Goal: Task Accomplishment & Management: Manage account settings

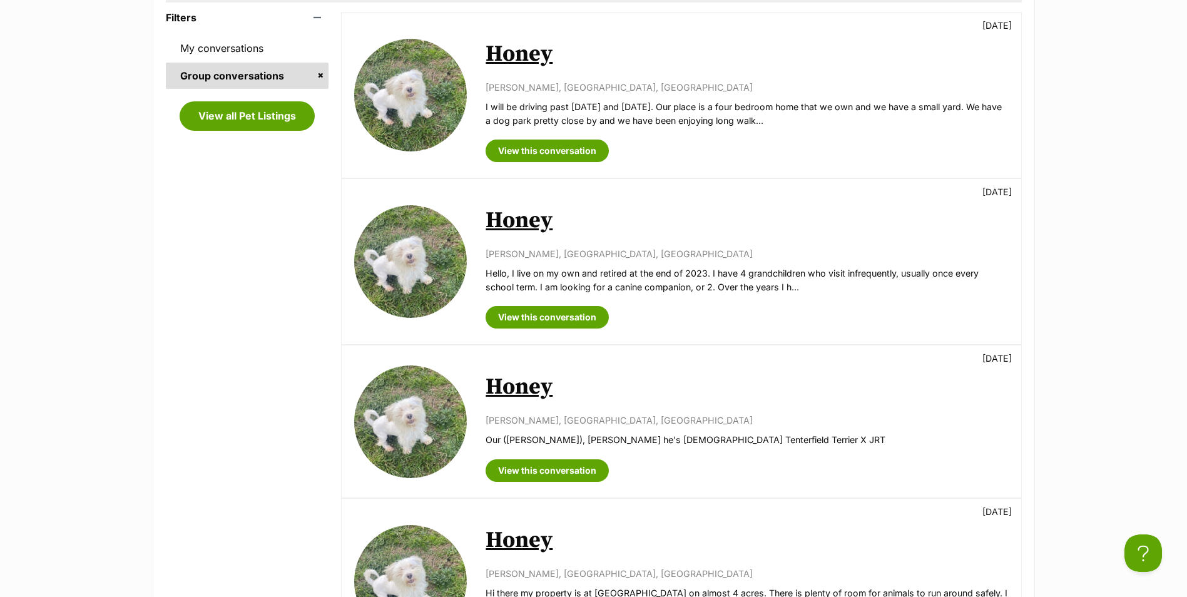
scroll to position [313, 0]
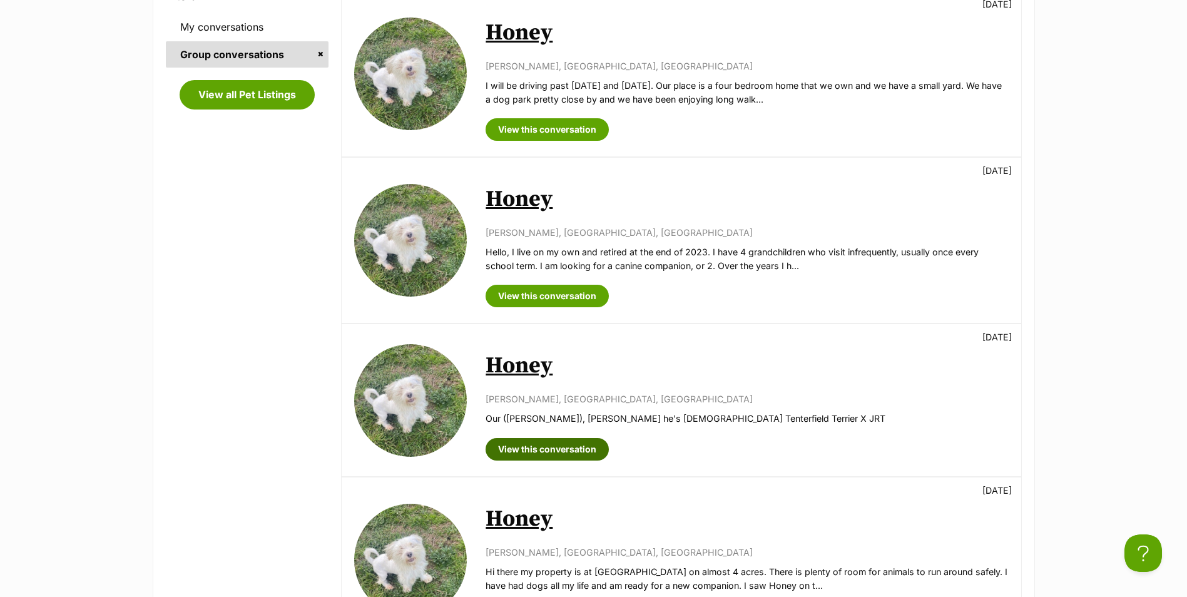
click at [546, 452] on link "View this conversation" at bounding box center [547, 449] width 123 height 23
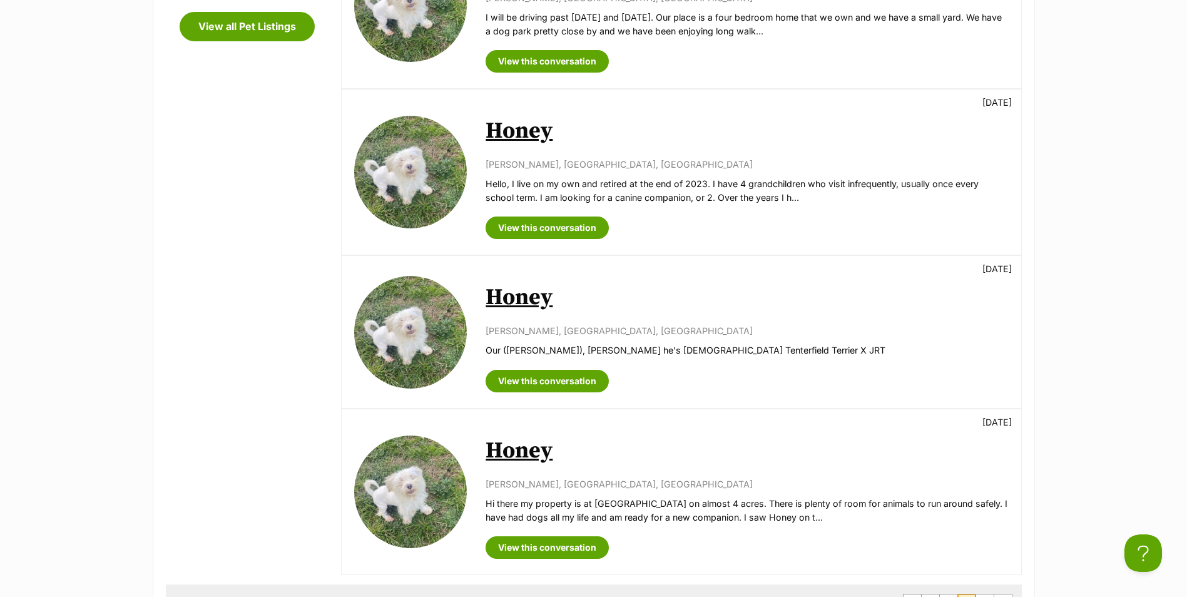
scroll to position [501, 0]
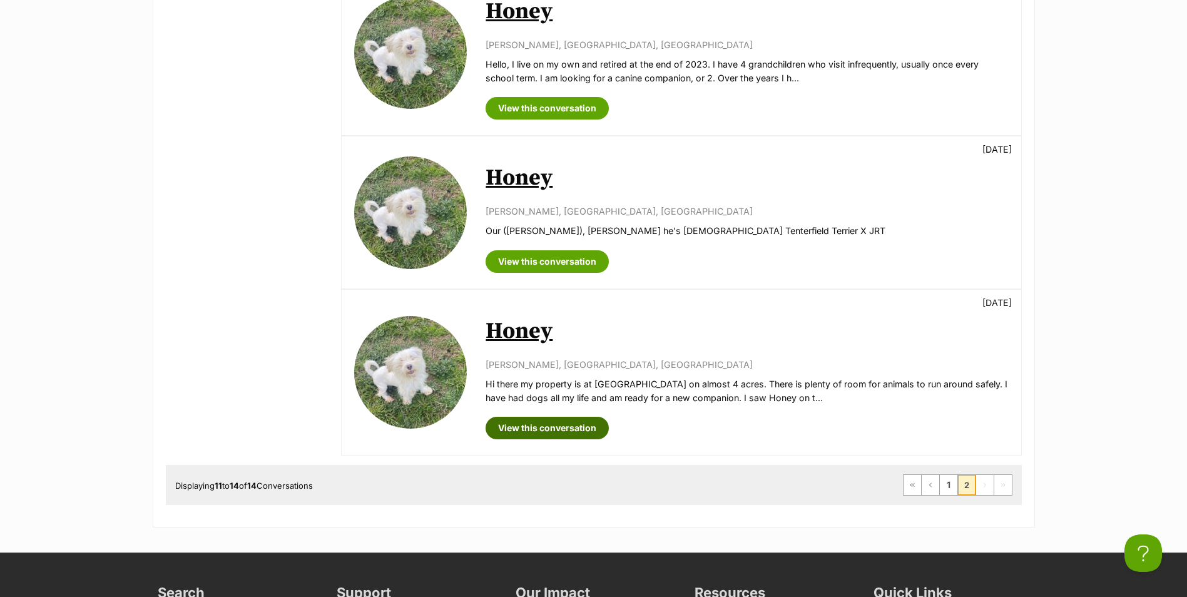
click at [568, 428] on link "View this conversation" at bounding box center [547, 428] width 123 height 23
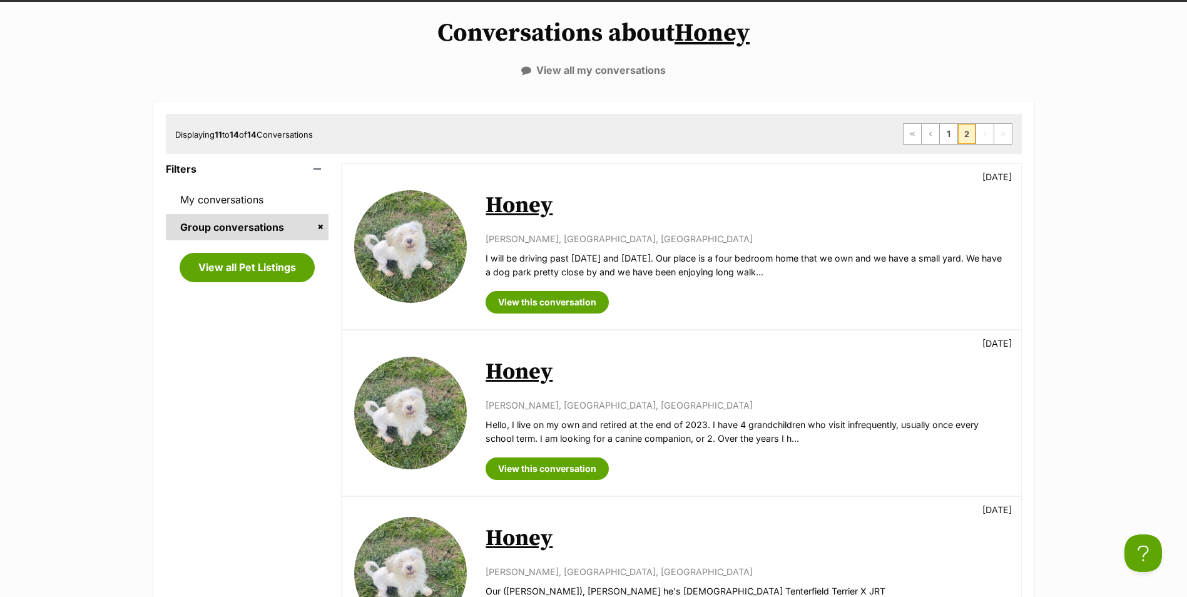
scroll to position [125, 0]
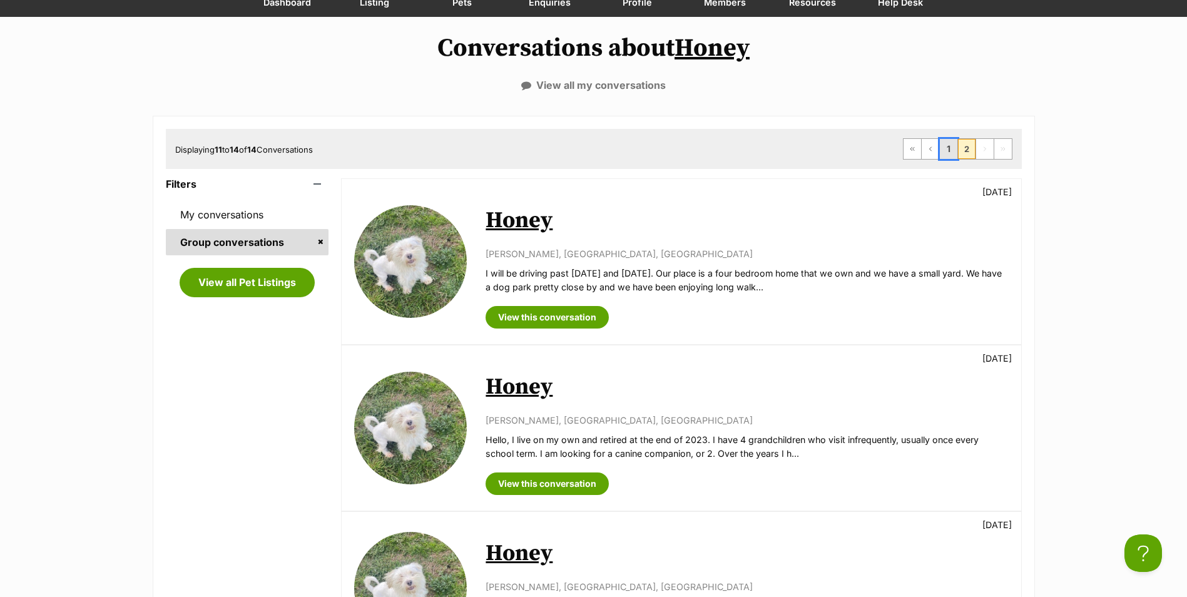
click at [950, 146] on link "1" at bounding box center [949, 149] width 18 height 20
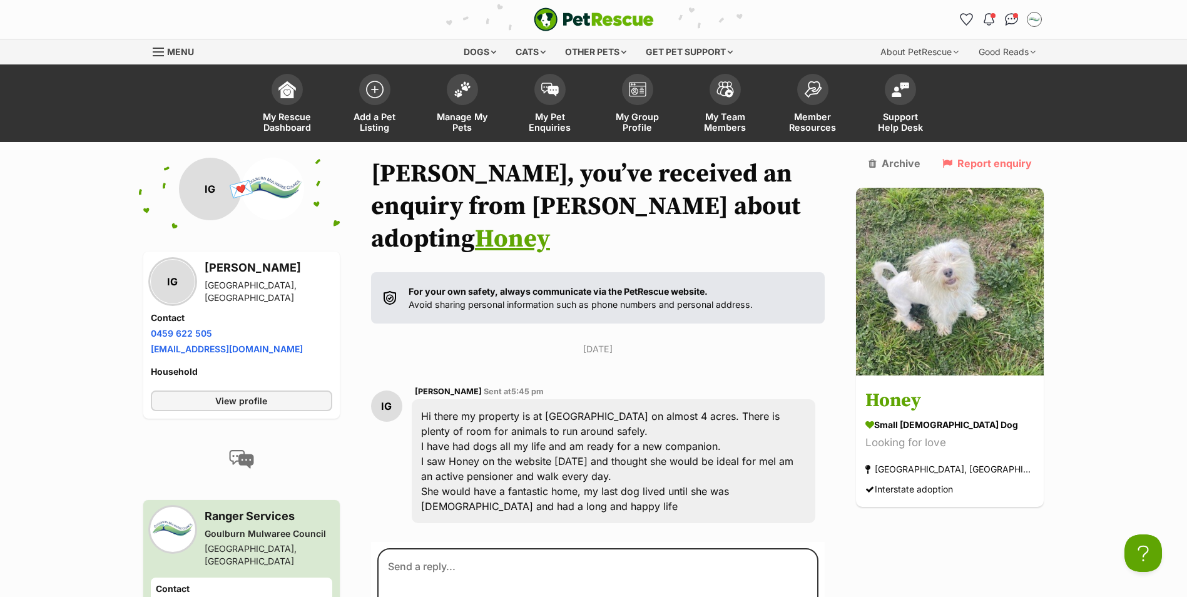
scroll to position [63, 0]
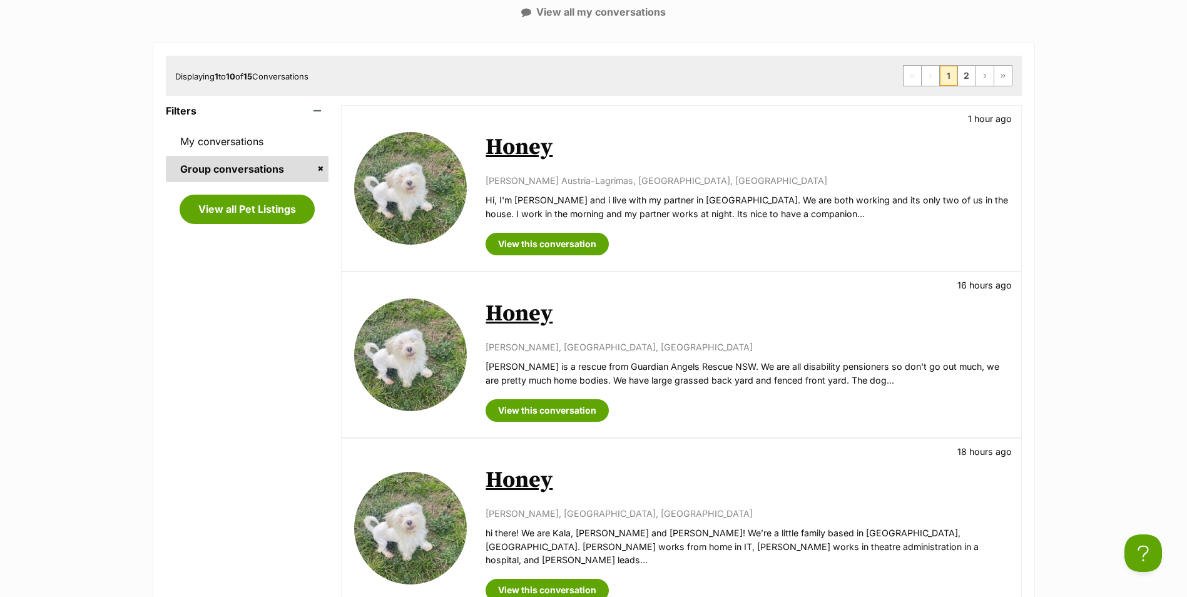
scroll to position [188, 0]
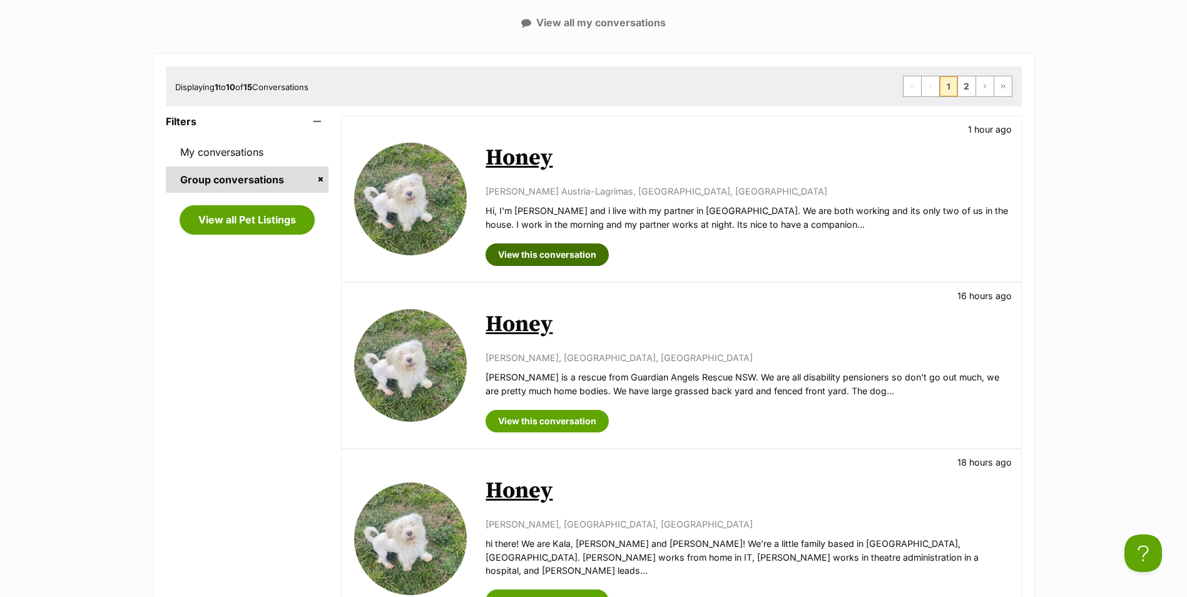
click at [566, 259] on link "View this conversation" at bounding box center [547, 254] width 123 height 23
click at [572, 417] on link "View this conversation" at bounding box center [547, 421] width 123 height 23
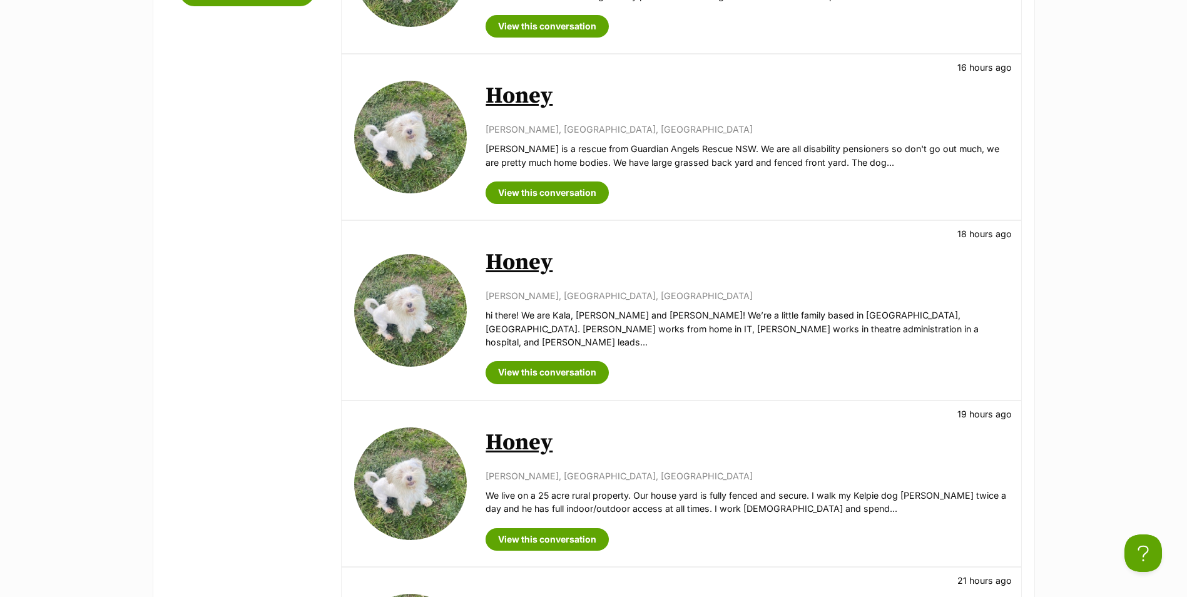
scroll to position [501, 0]
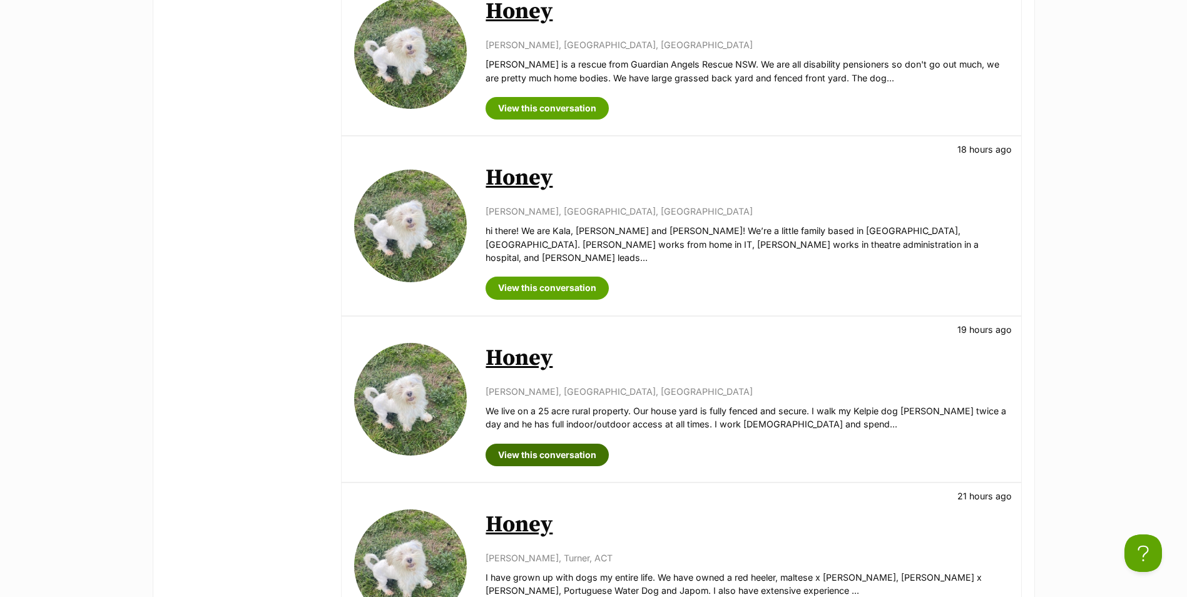
click at [593, 444] on link "View this conversation" at bounding box center [547, 455] width 123 height 23
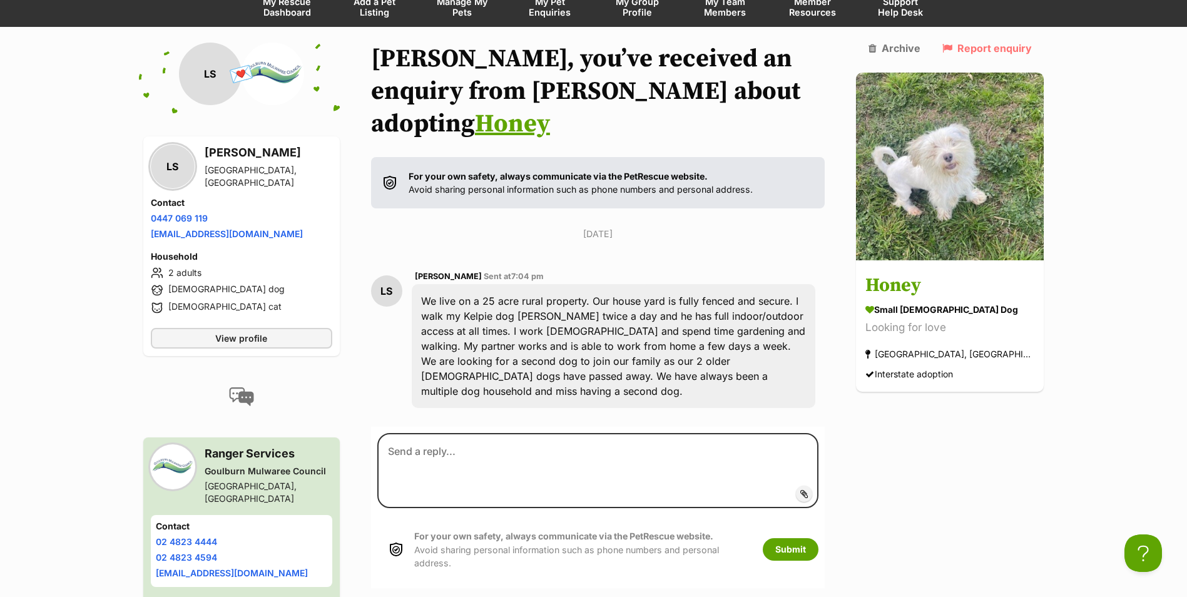
click at [464, 8] on span "Manage My Pets" at bounding box center [462, 6] width 56 height 21
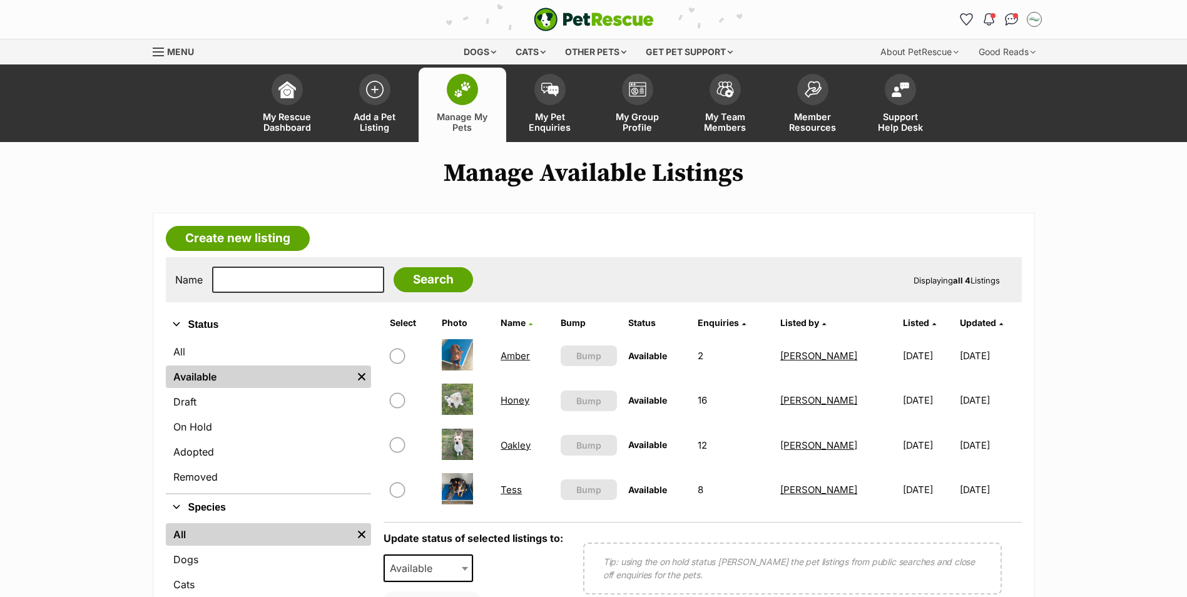
click at [511, 352] on link "Amber" at bounding box center [515, 356] width 29 height 12
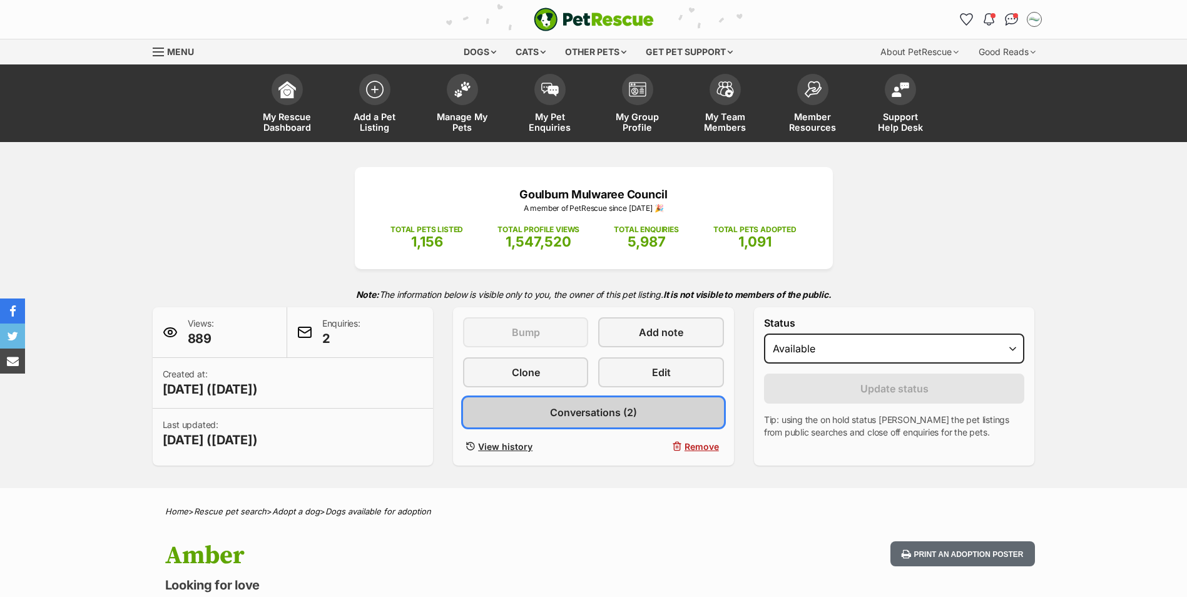
click at [601, 419] on span "Conversations (2)" at bounding box center [593, 412] width 87 height 15
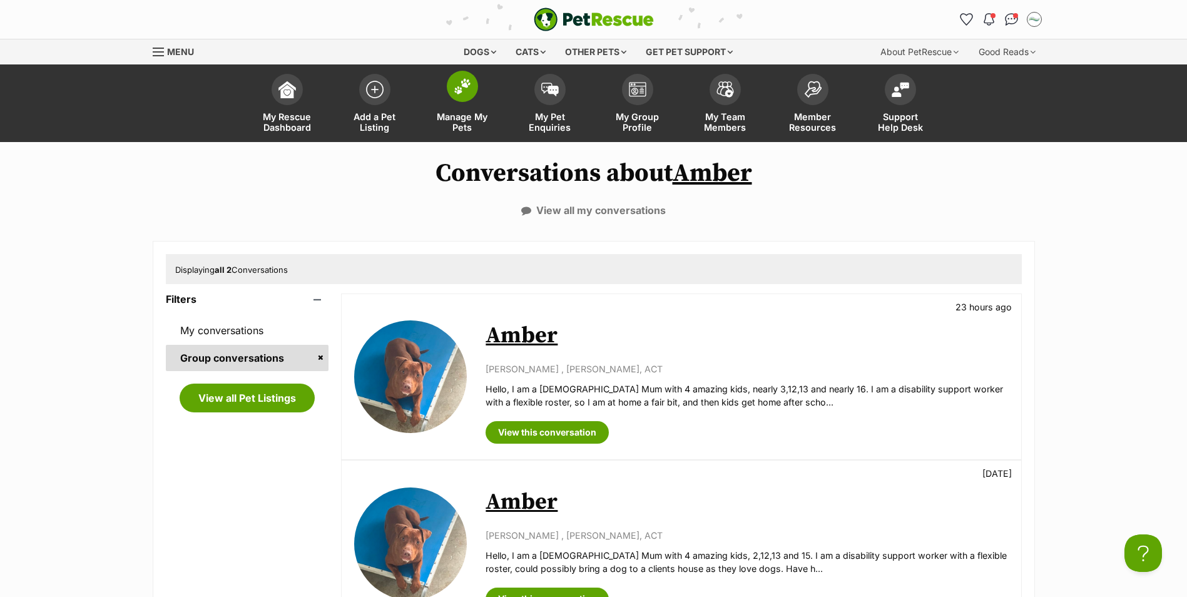
click at [462, 99] on span at bounding box center [462, 86] width 31 height 31
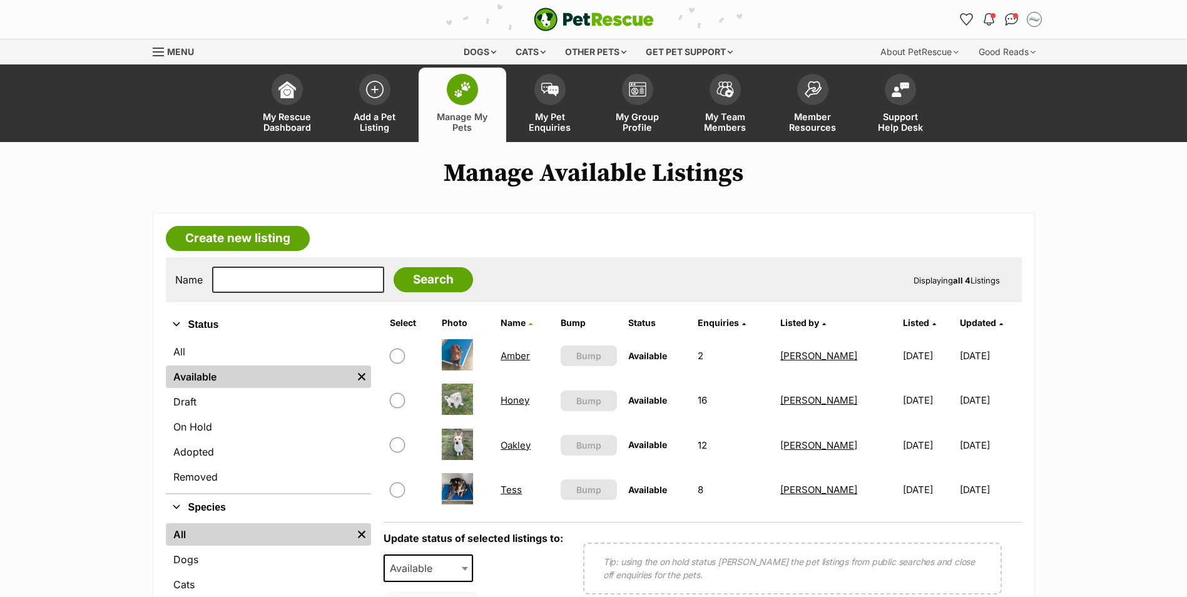
click at [510, 359] on link "Amber" at bounding box center [515, 356] width 29 height 12
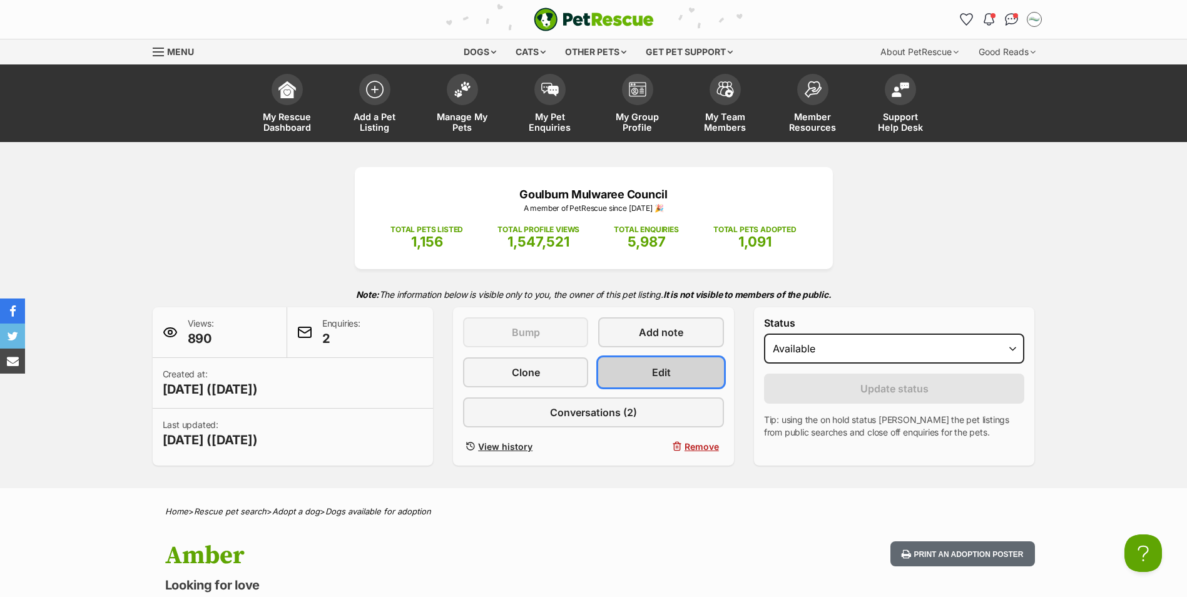
click at [667, 372] on span "Edit" at bounding box center [661, 372] width 19 height 15
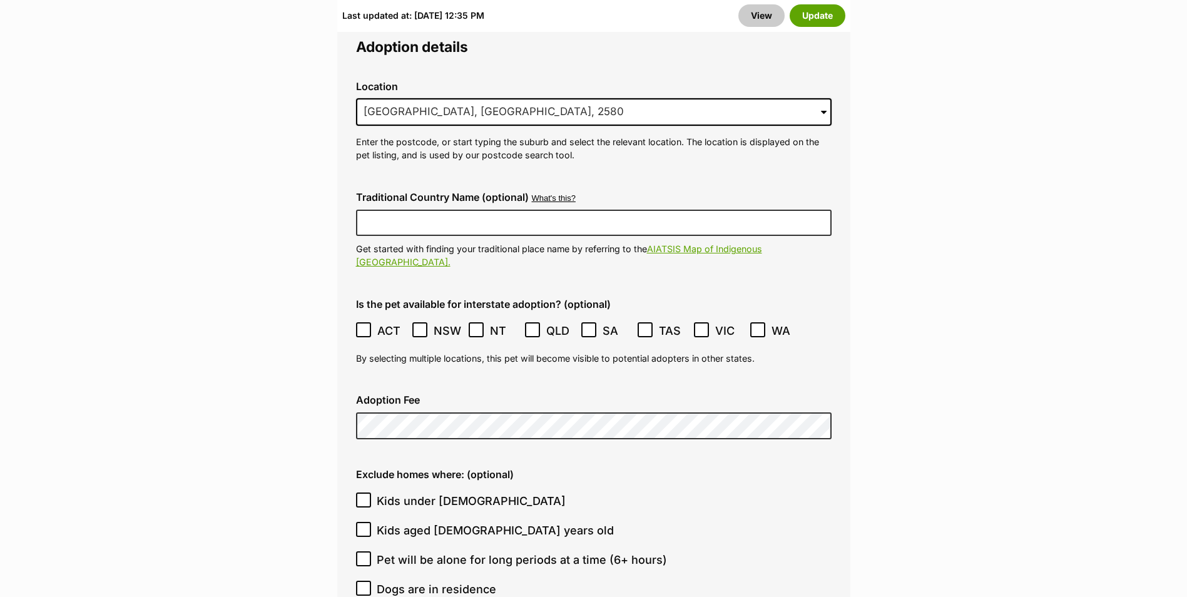
scroll to position [3254, 0]
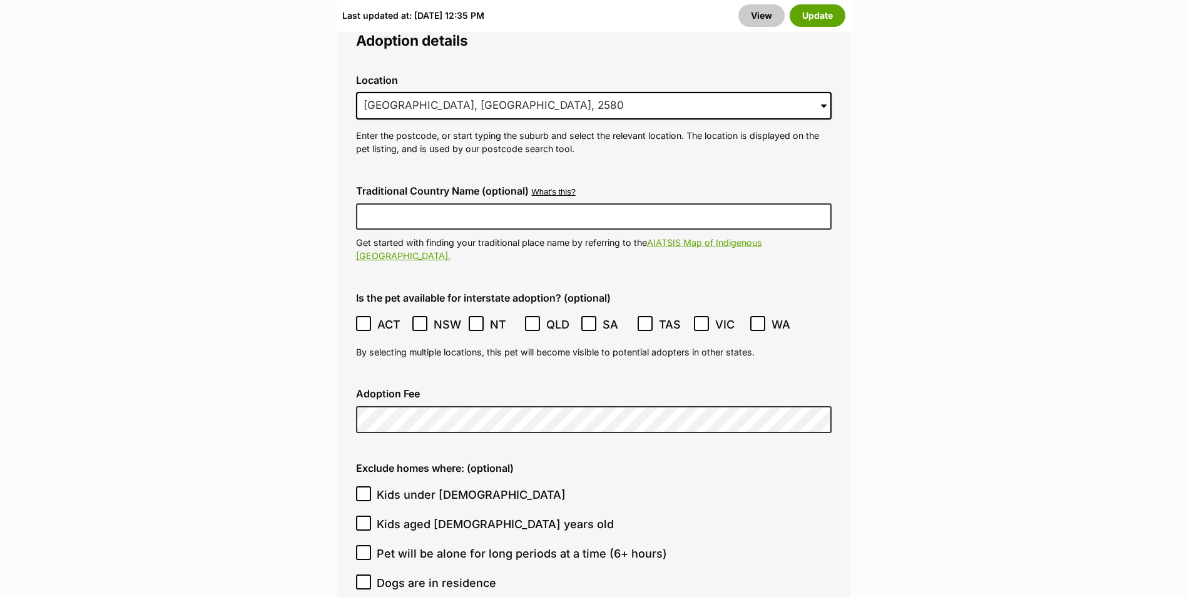
click at [366, 578] on icon at bounding box center [363, 582] width 9 height 9
click at [366, 574] on input "Dogs are in residence" at bounding box center [363, 581] width 15 height 15
checkbox input "true"
click at [362, 489] on icon at bounding box center [363, 493] width 9 height 9
click at [362, 486] on input "Kids under 5 years old" at bounding box center [363, 493] width 15 height 15
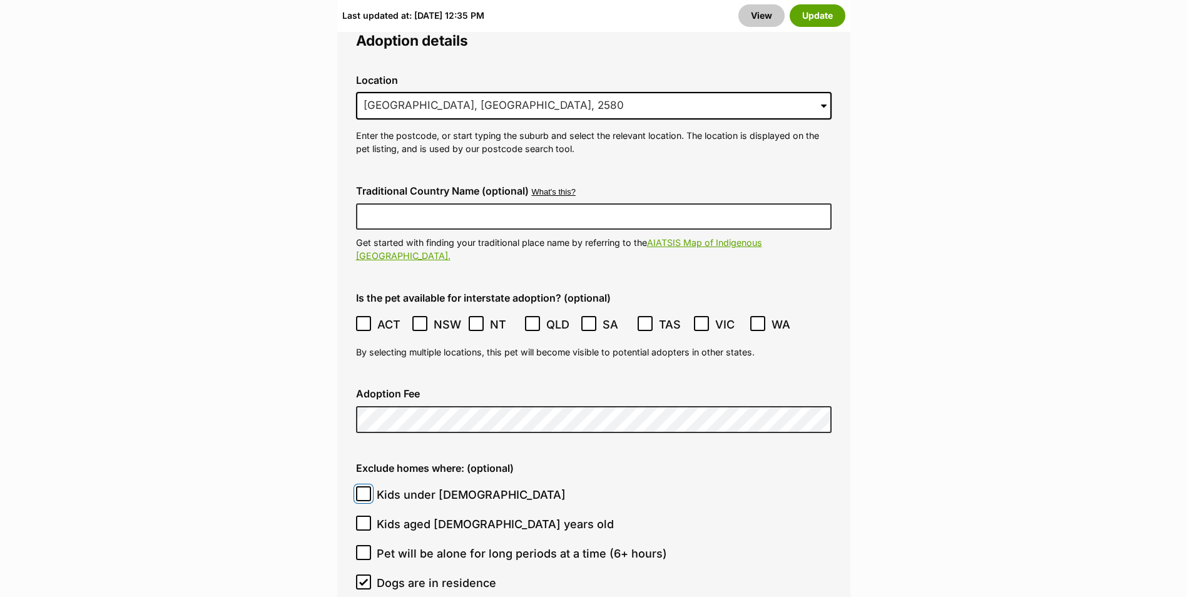
checkbox input "true"
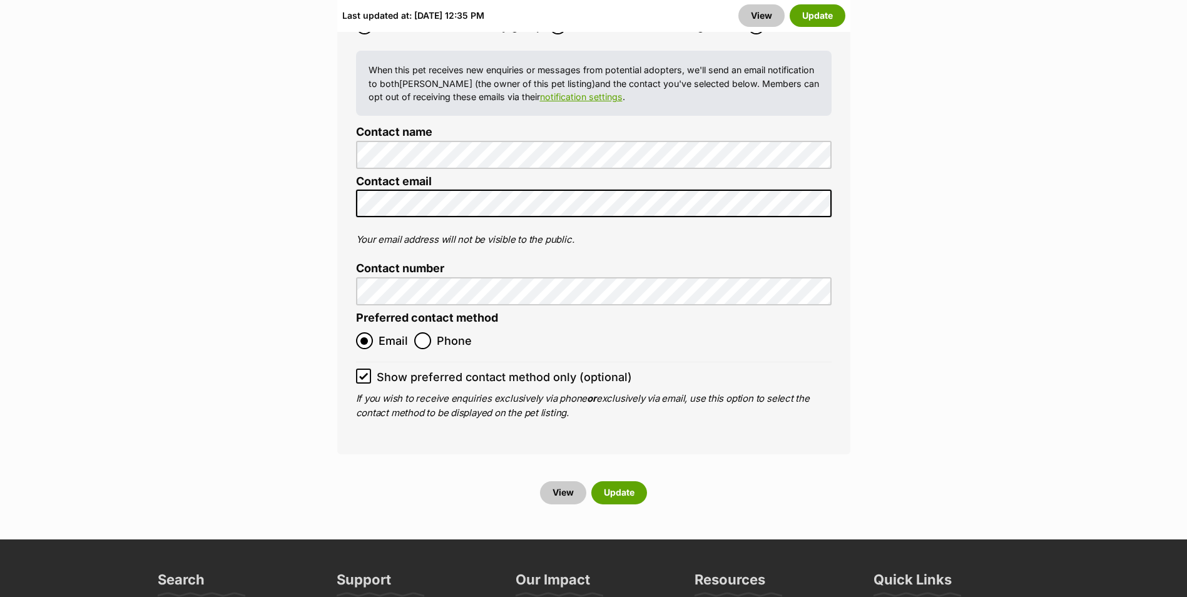
scroll to position [5381, 0]
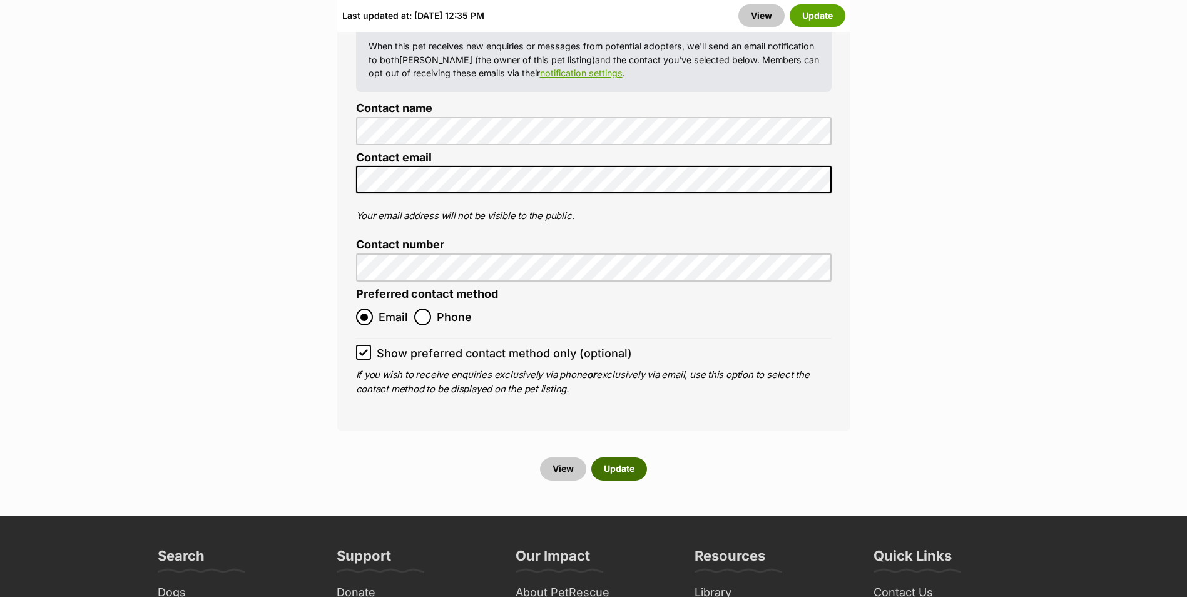
click at [612, 457] on button "Update" at bounding box center [619, 468] width 56 height 23
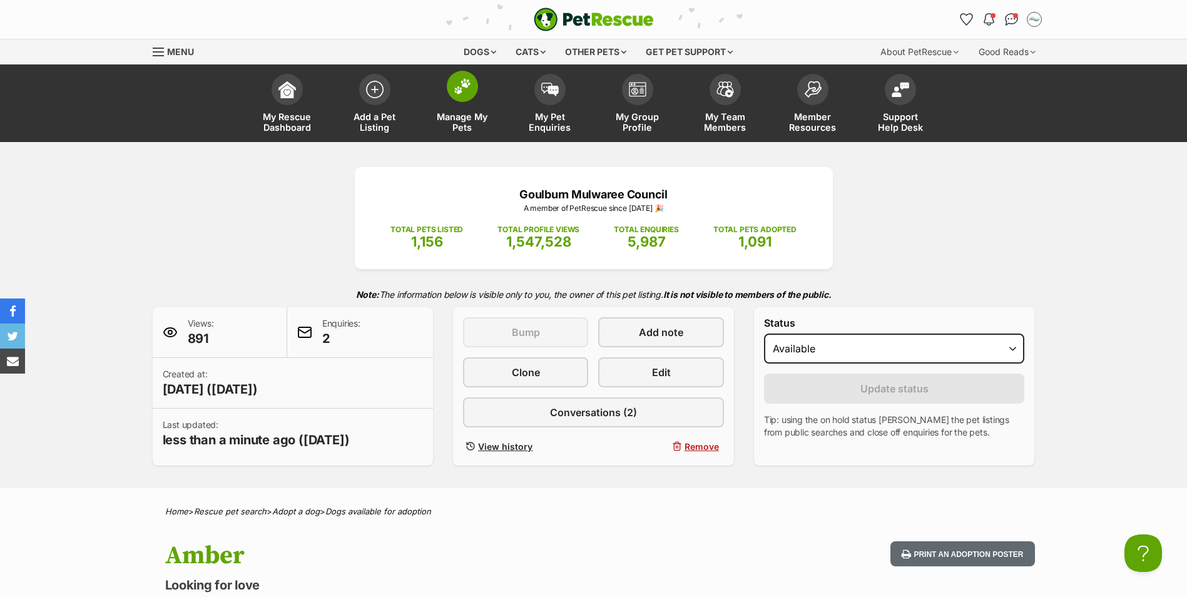
click at [469, 102] on link "Manage My Pets" at bounding box center [463, 105] width 88 height 74
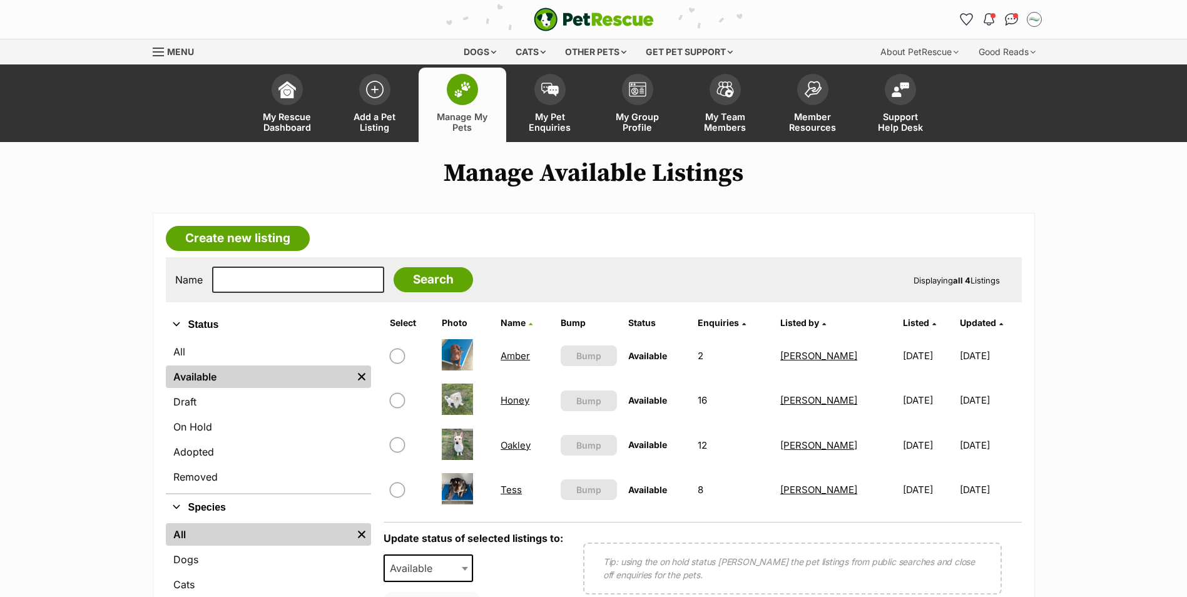
click at [522, 444] on link "Oakley" at bounding box center [516, 445] width 30 height 12
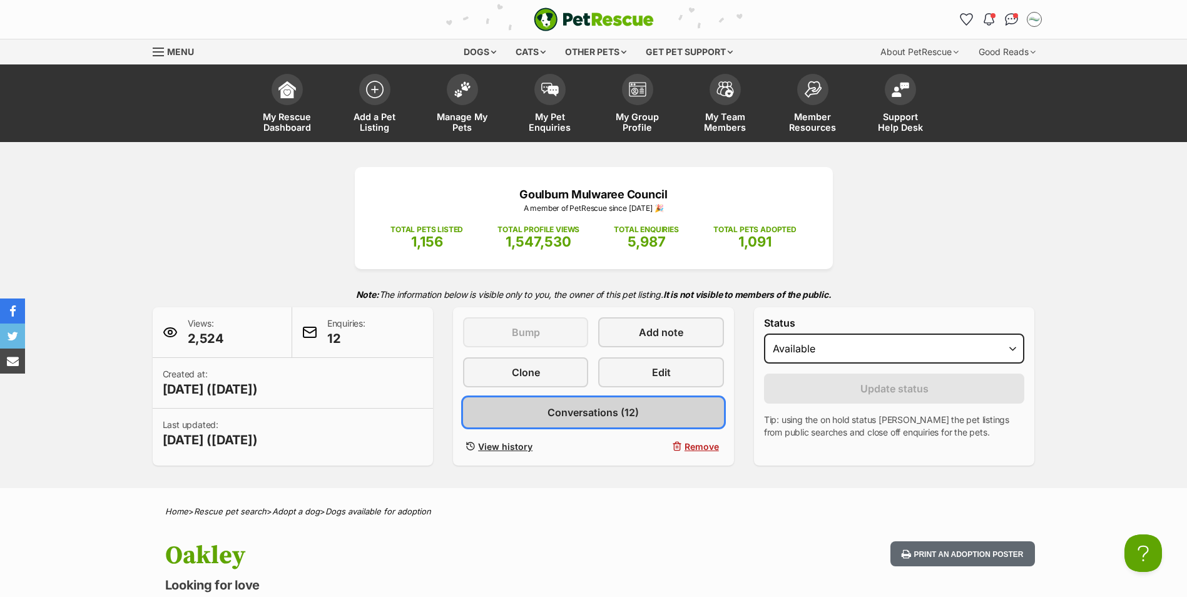
click at [587, 420] on link "Conversations (12)" at bounding box center [593, 412] width 261 height 30
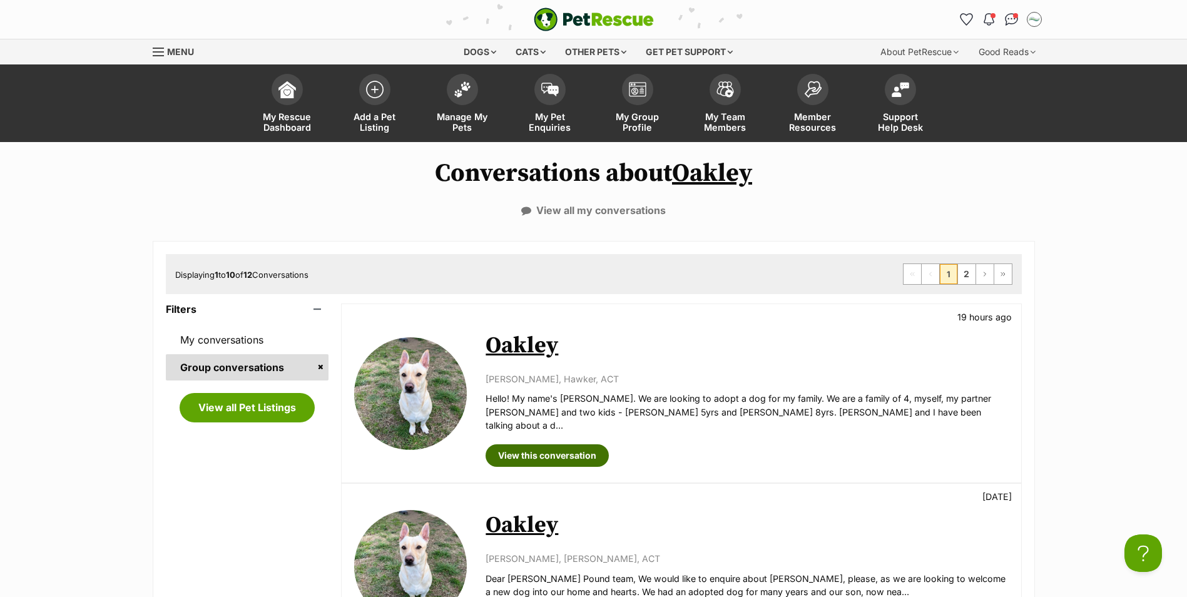
click at [566, 444] on link "View this conversation" at bounding box center [547, 455] width 123 height 23
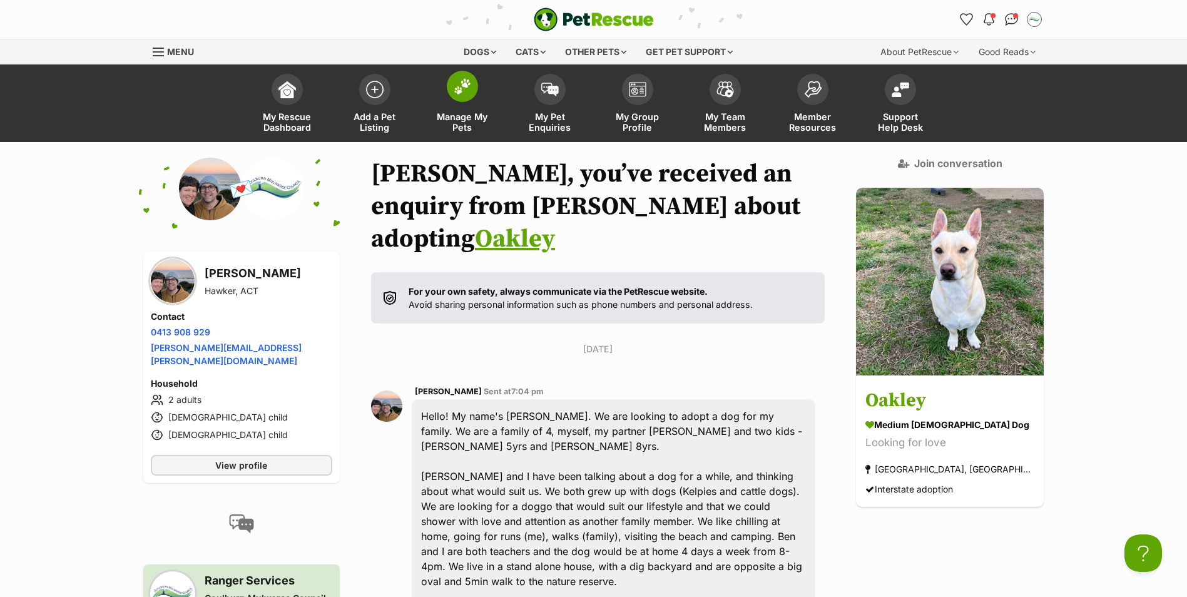
click at [463, 94] on span at bounding box center [462, 86] width 31 height 31
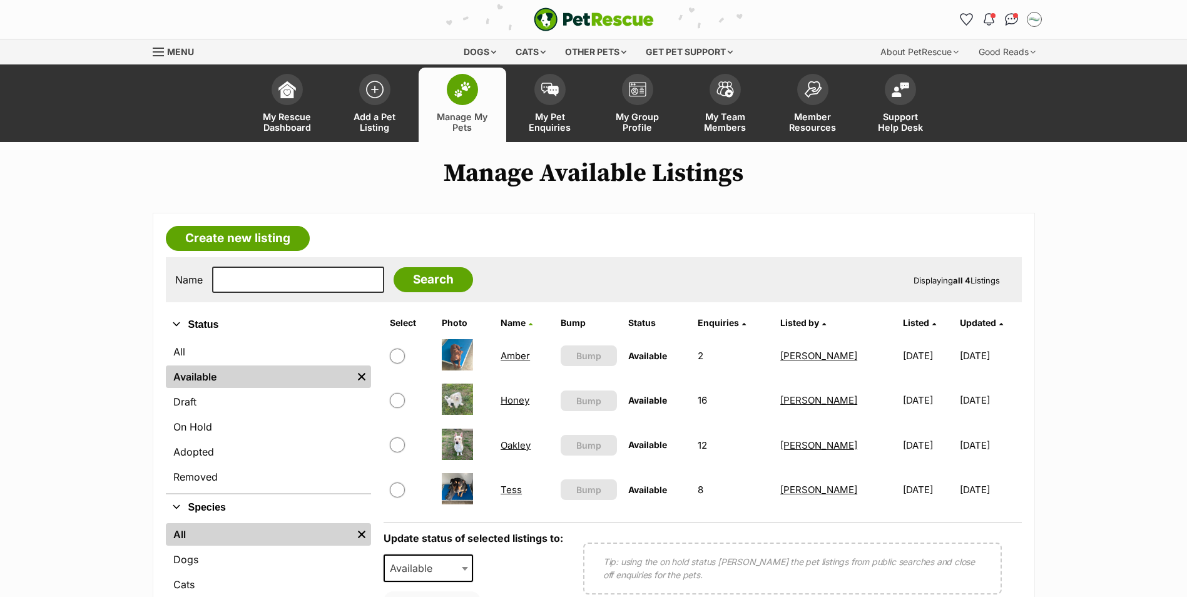
click at [517, 446] on link "Oakley" at bounding box center [516, 445] width 30 height 12
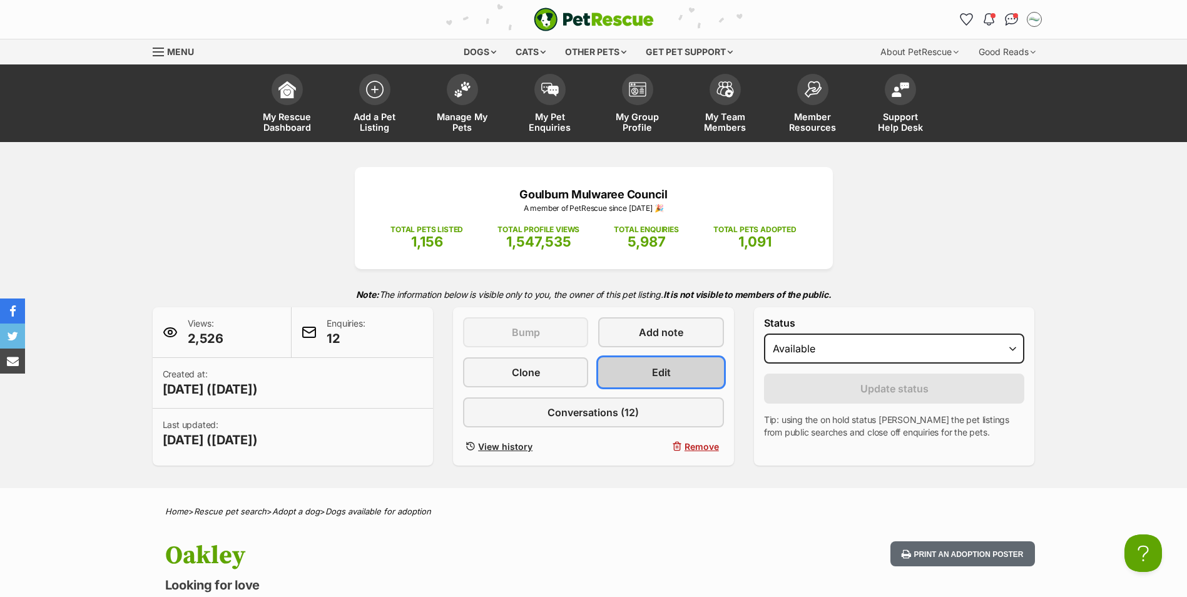
click at [666, 374] on span "Edit" at bounding box center [661, 372] width 19 height 15
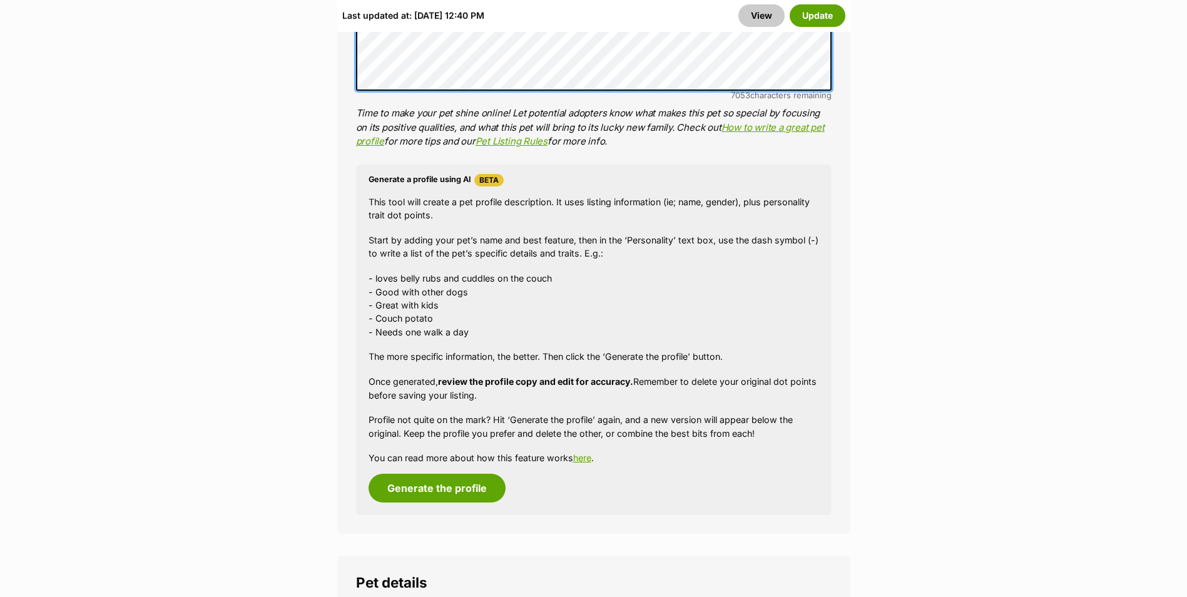
scroll to position [1314, 0]
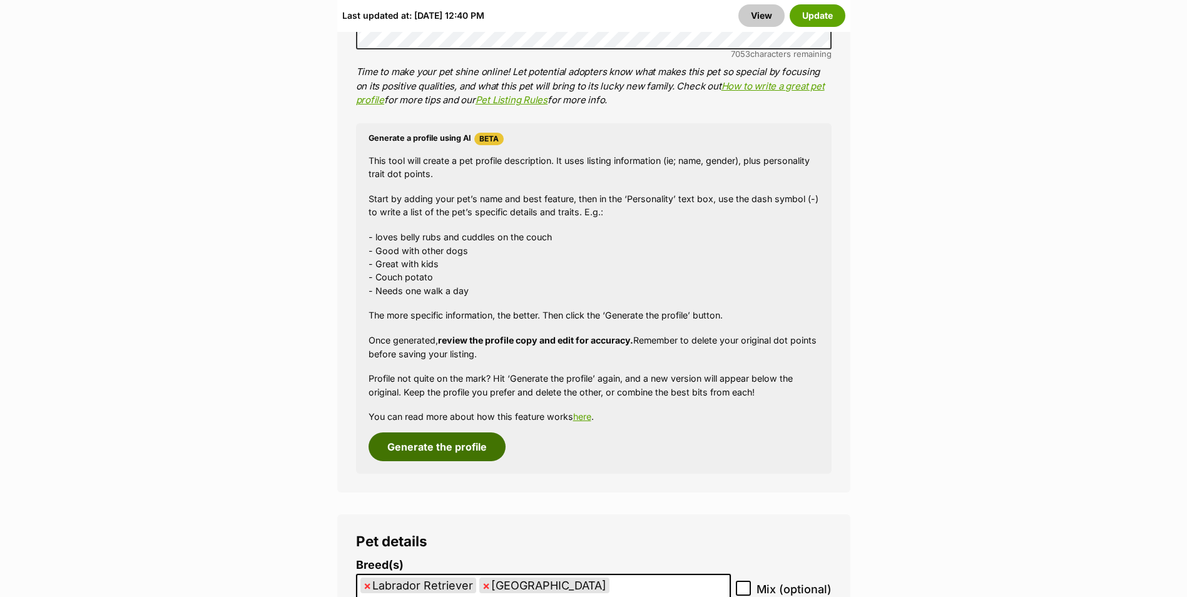
click at [446, 432] on button "Generate the profile" at bounding box center [437, 446] width 137 height 29
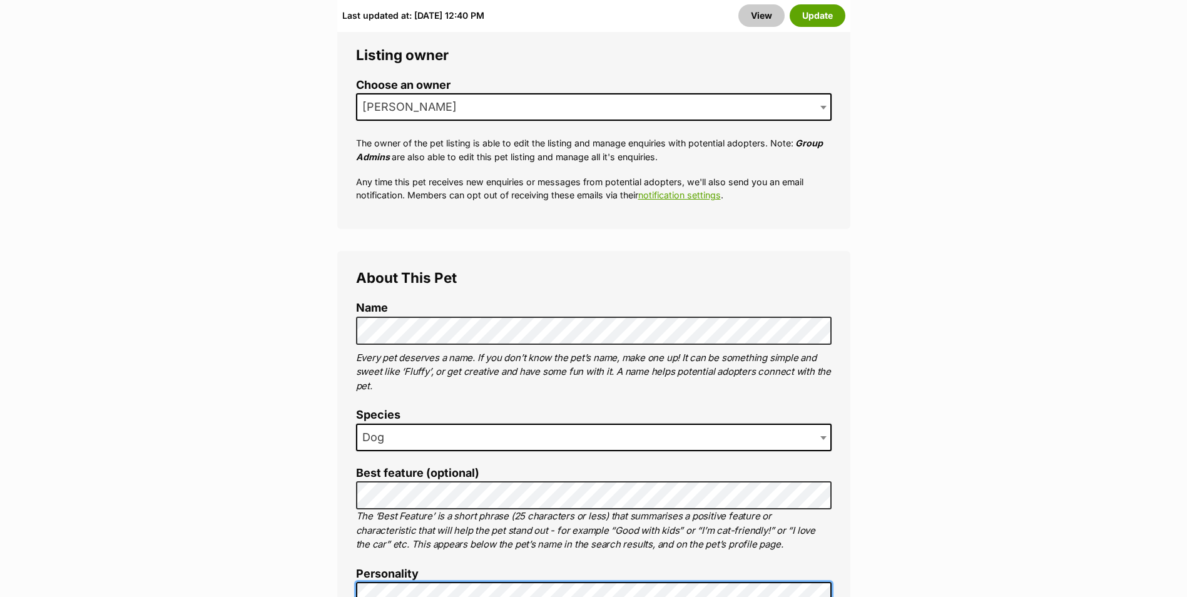
scroll to position [409, 0]
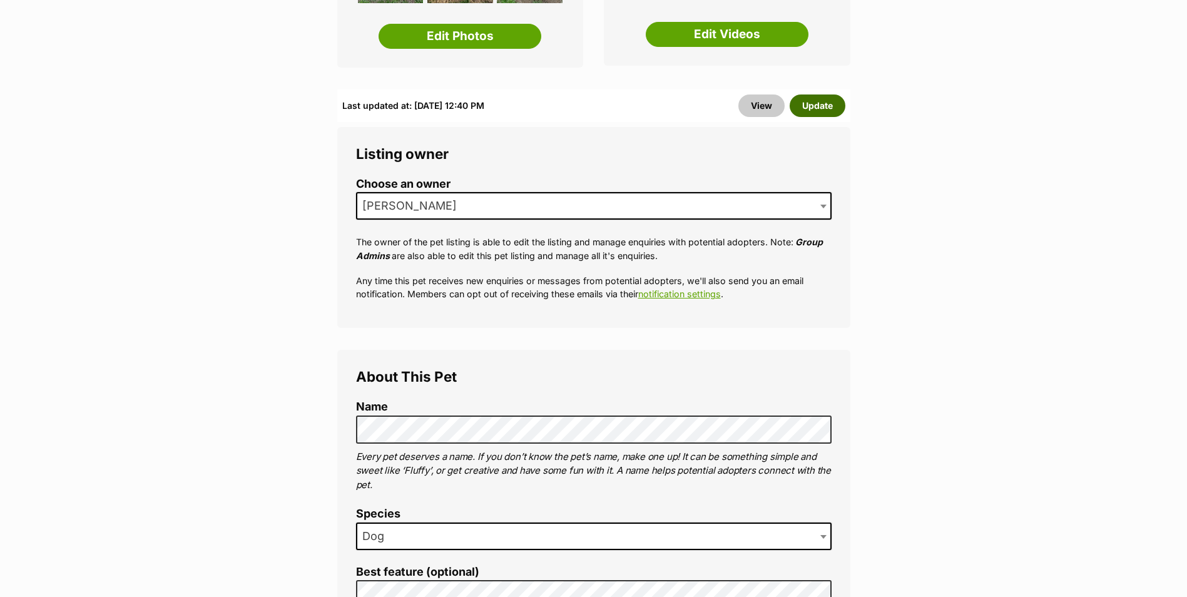
click at [817, 94] on button "Update" at bounding box center [818, 105] width 56 height 23
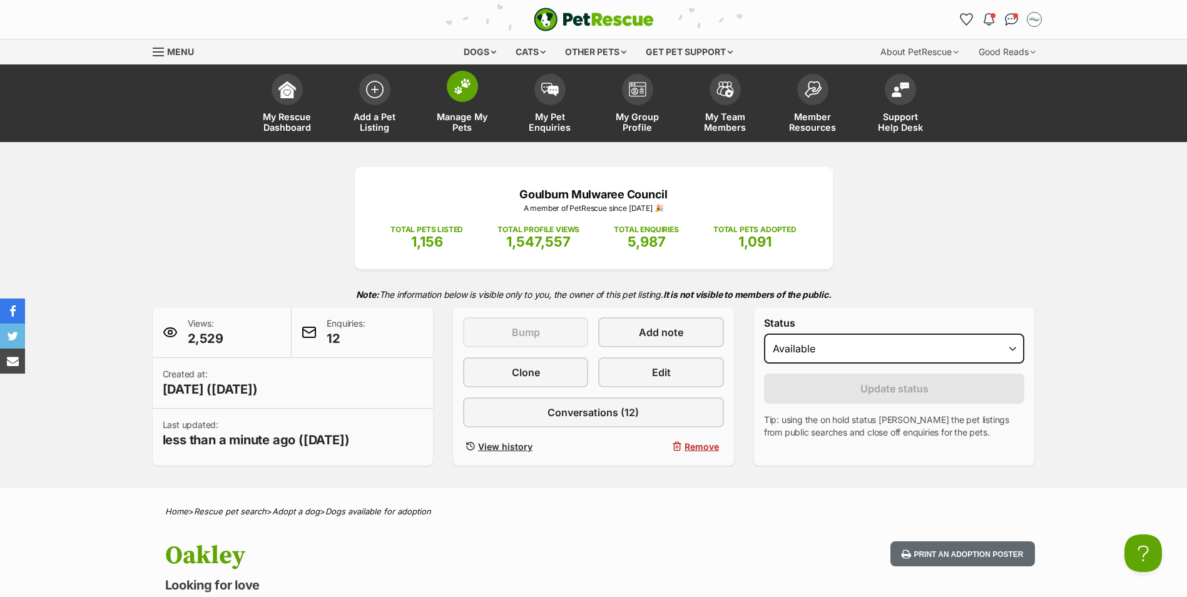
click at [473, 98] on link "Manage My Pets" at bounding box center [463, 105] width 88 height 74
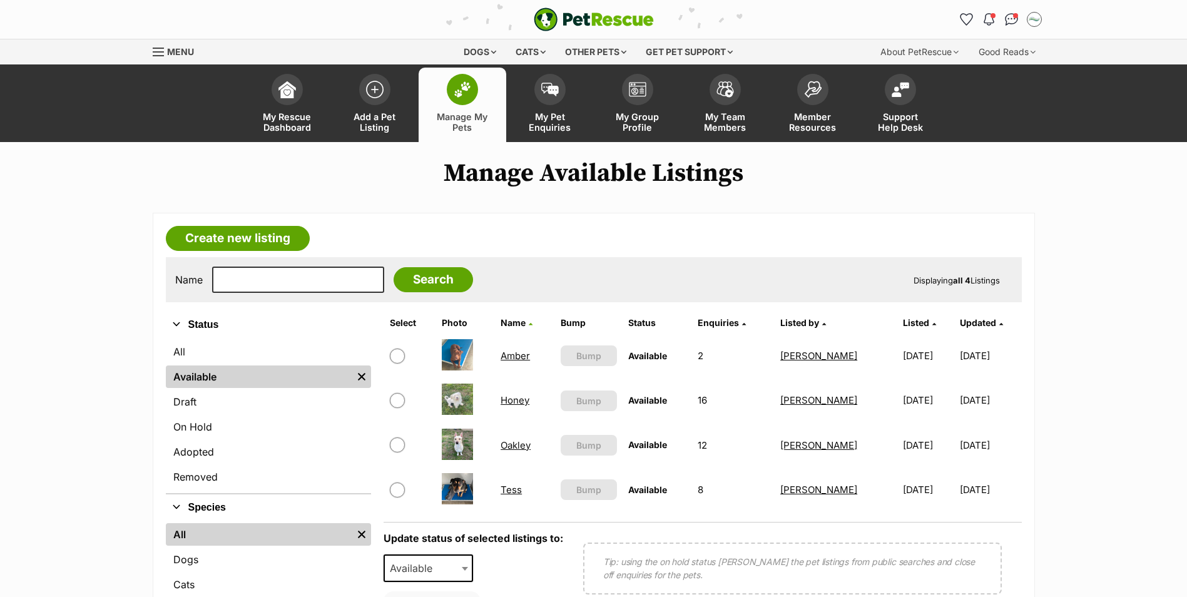
click at [516, 449] on link "Oakley" at bounding box center [516, 445] width 30 height 12
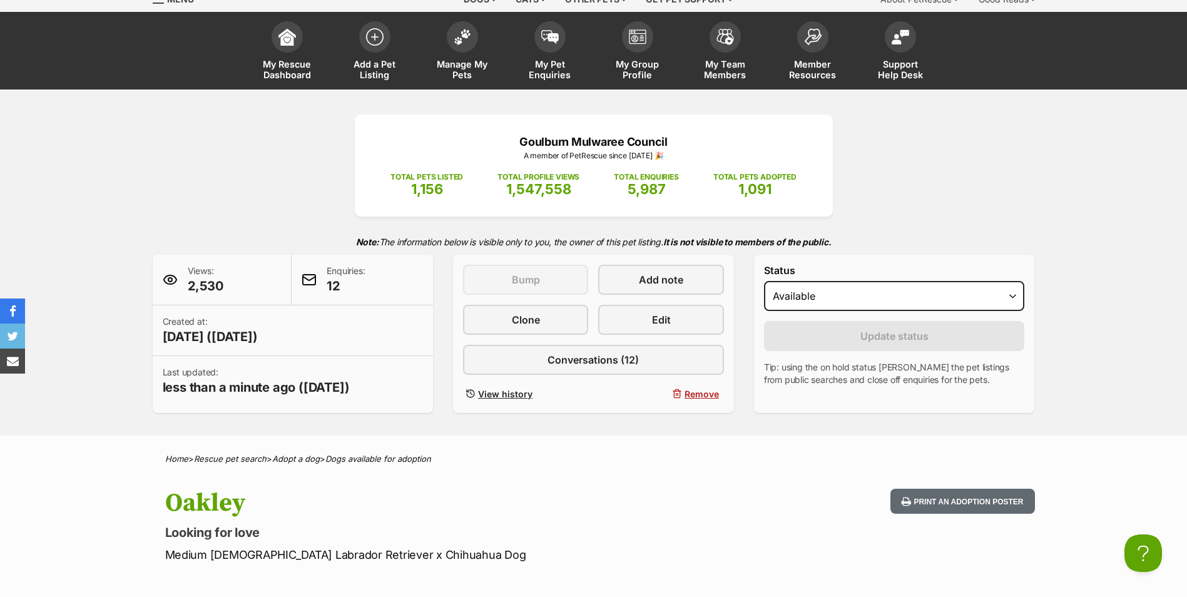
scroll to position [125, 0]
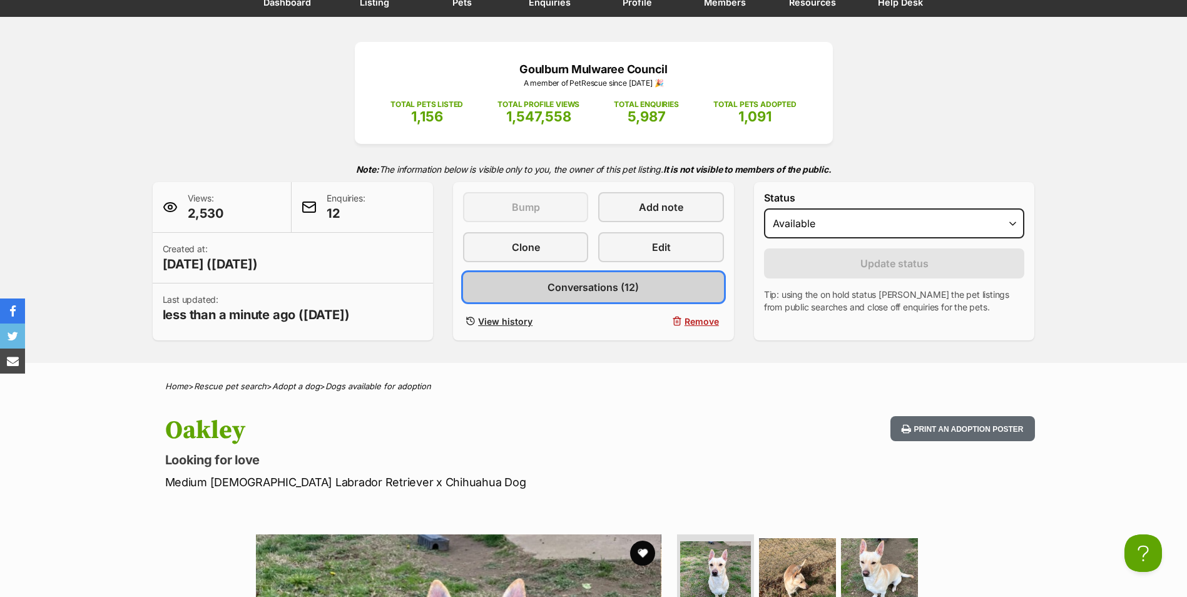
click at [599, 283] on span "Conversations (12)" at bounding box center [592, 287] width 91 height 15
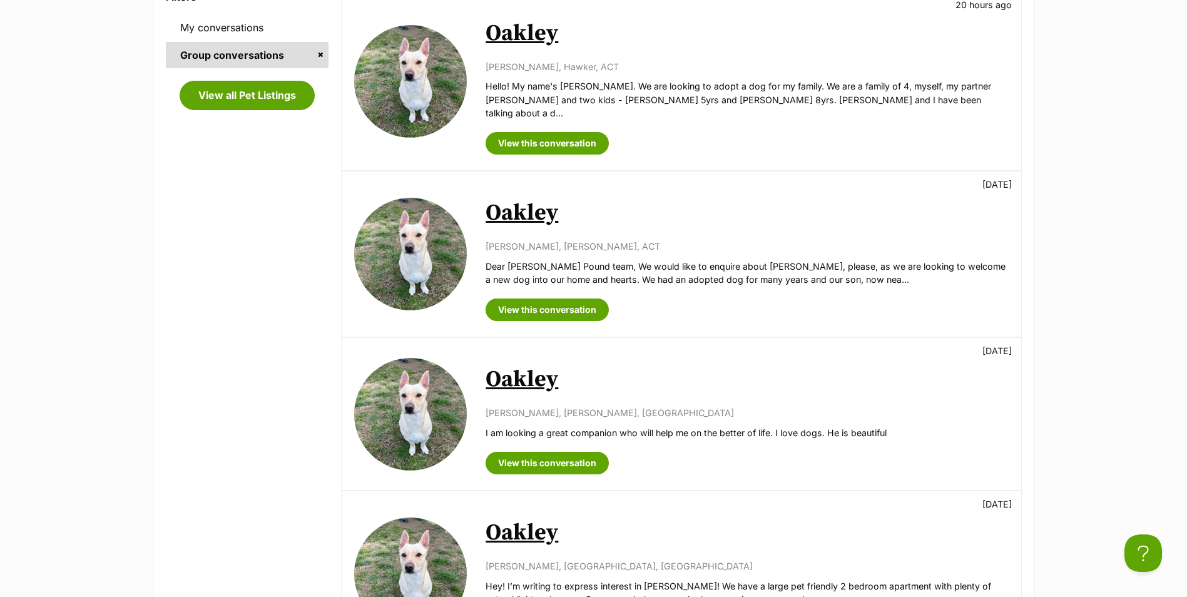
scroll to position [313, 0]
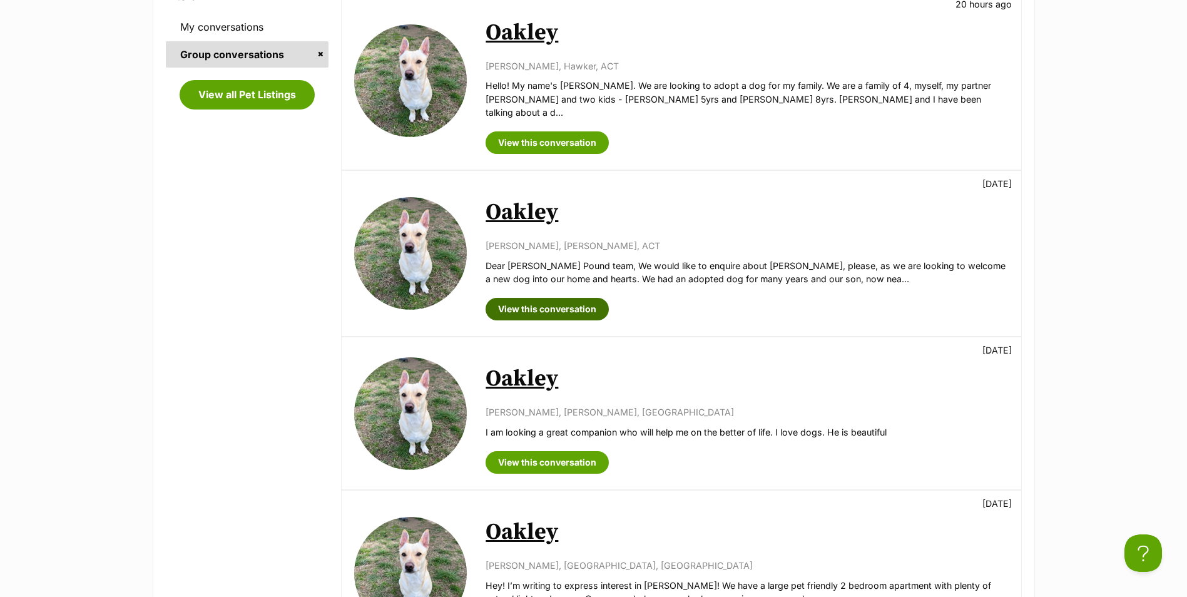
click at [576, 298] on link "View this conversation" at bounding box center [547, 309] width 123 height 23
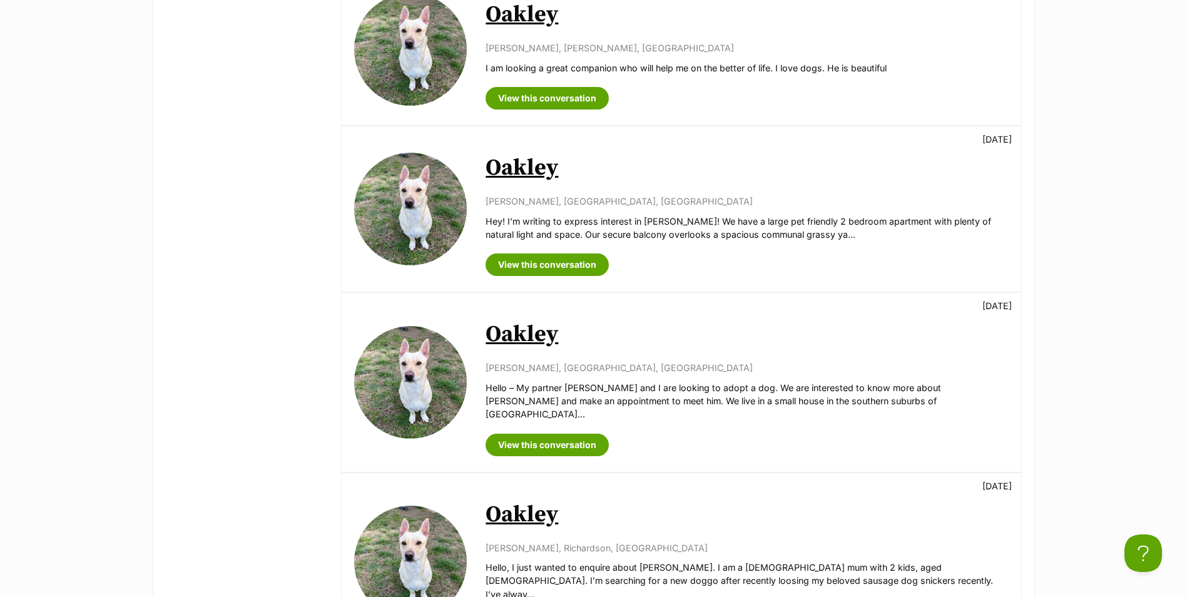
scroll to position [688, 0]
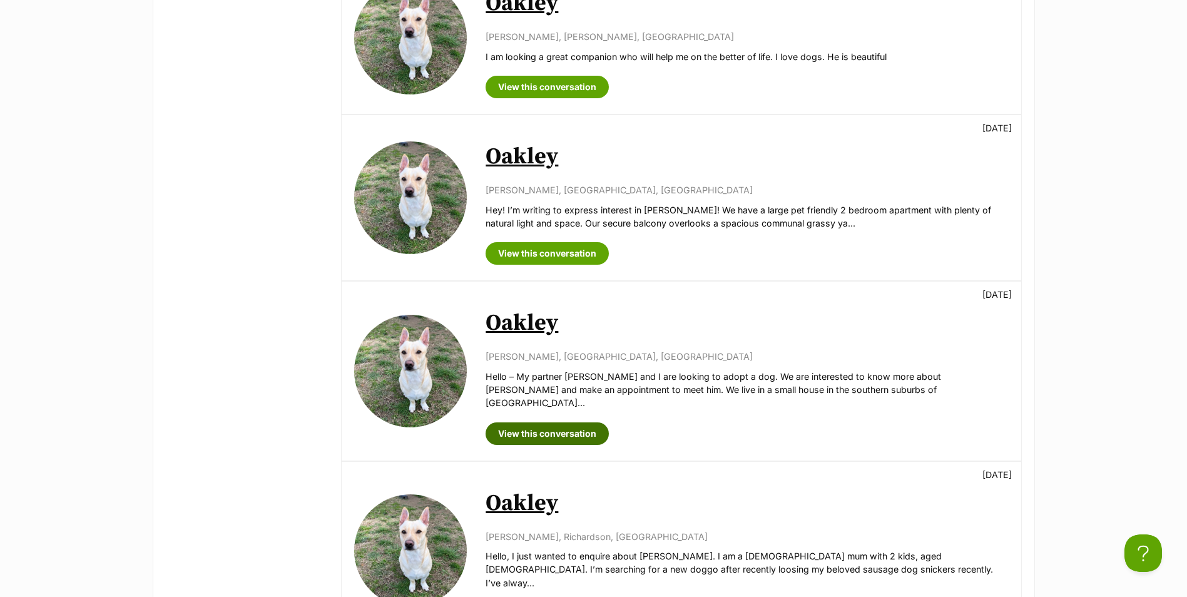
click at [579, 422] on link "View this conversation" at bounding box center [547, 433] width 123 height 23
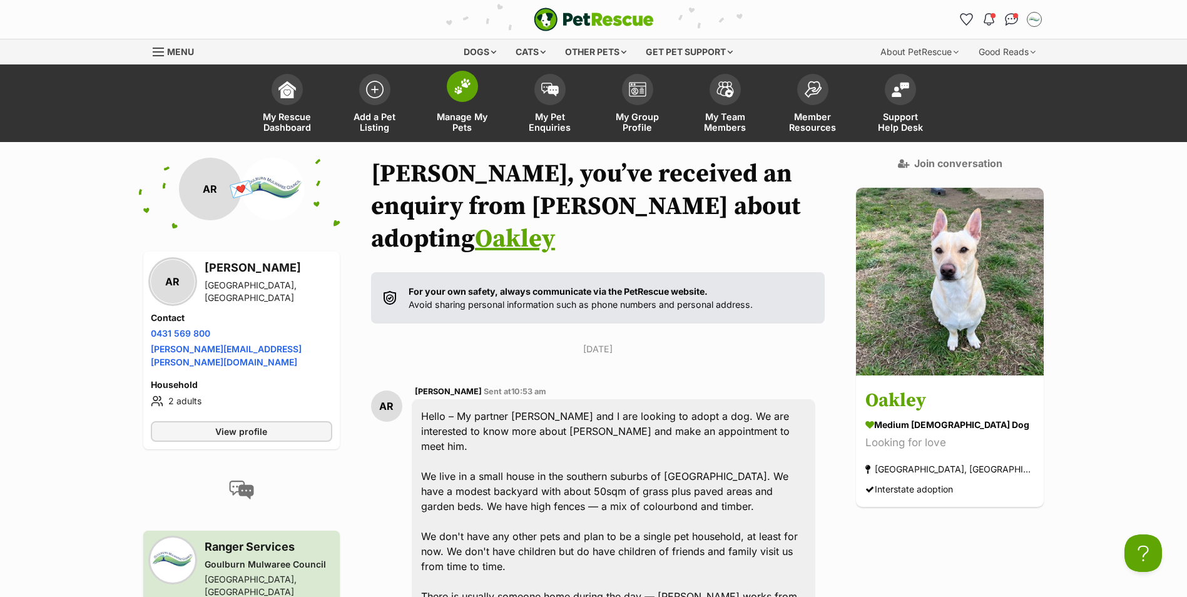
click at [469, 94] on img at bounding box center [463, 86] width 18 height 16
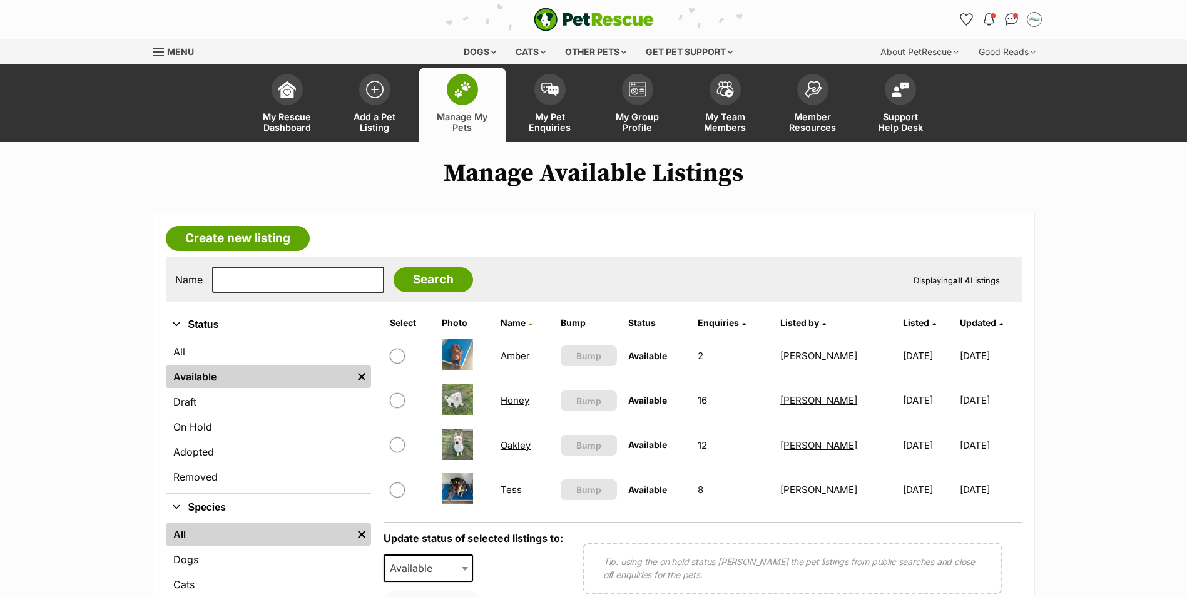
click at [511, 400] on link "Honey" at bounding box center [515, 400] width 29 height 12
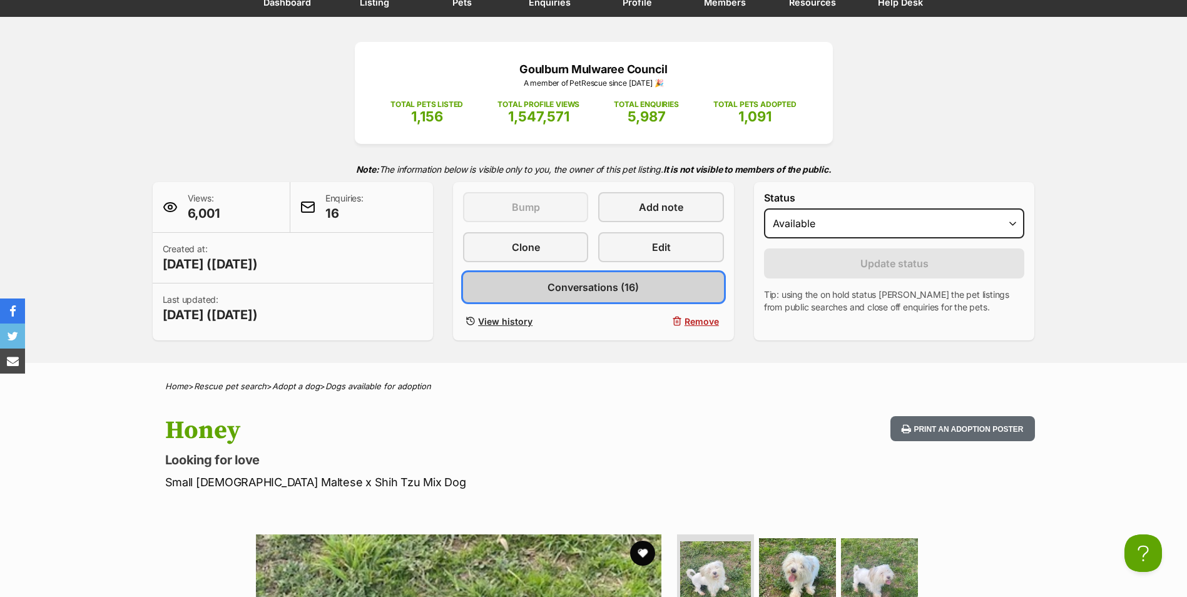
click at [606, 290] on span "Conversations (16)" at bounding box center [592, 287] width 91 height 15
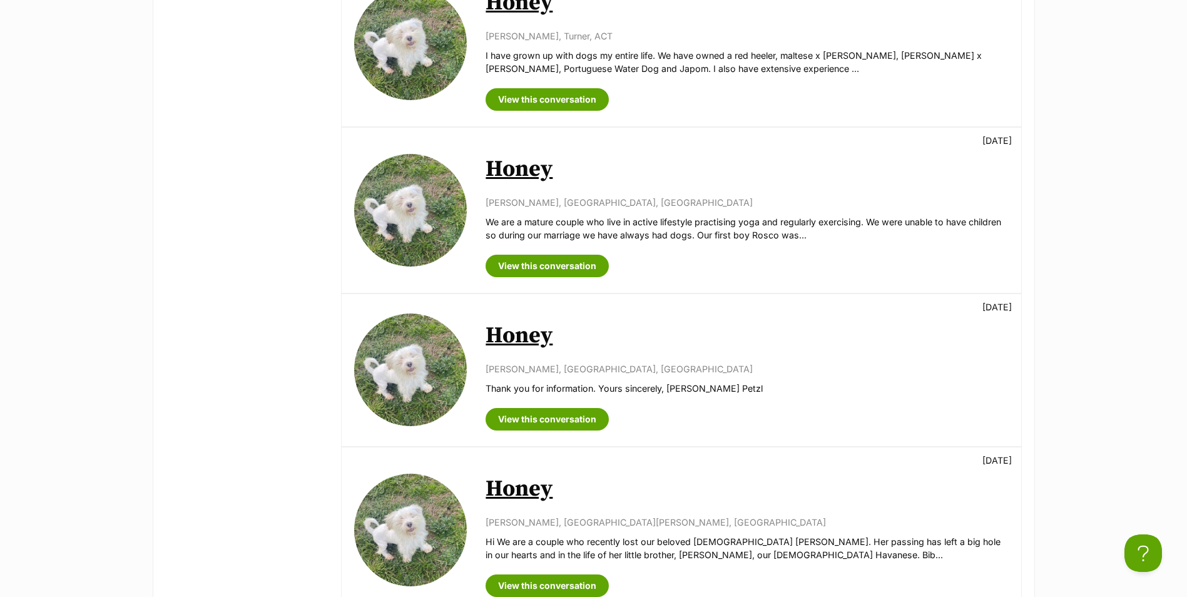
scroll to position [1251, 0]
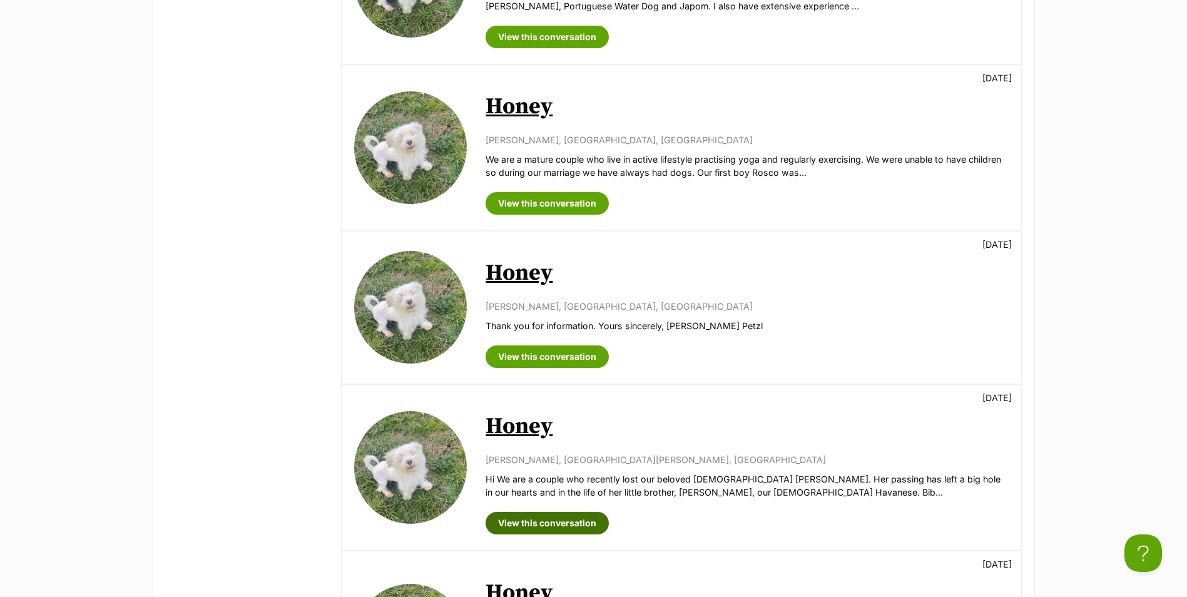
click at [568, 512] on link "View this conversation" at bounding box center [547, 523] width 123 height 23
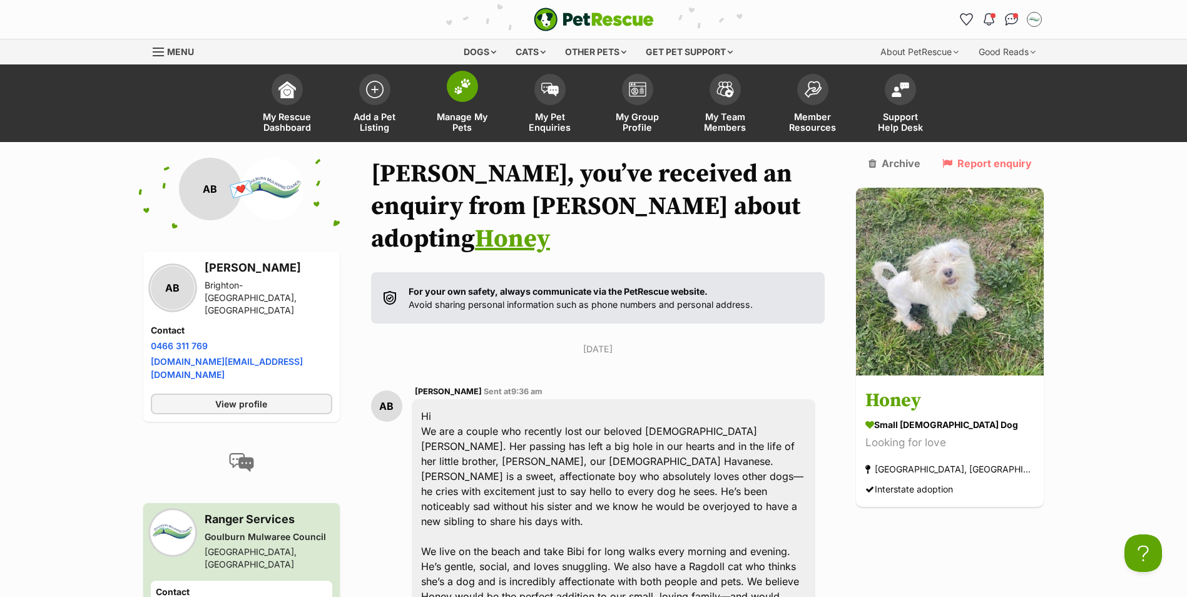
click at [459, 109] on link "Manage My Pets" at bounding box center [463, 105] width 88 height 74
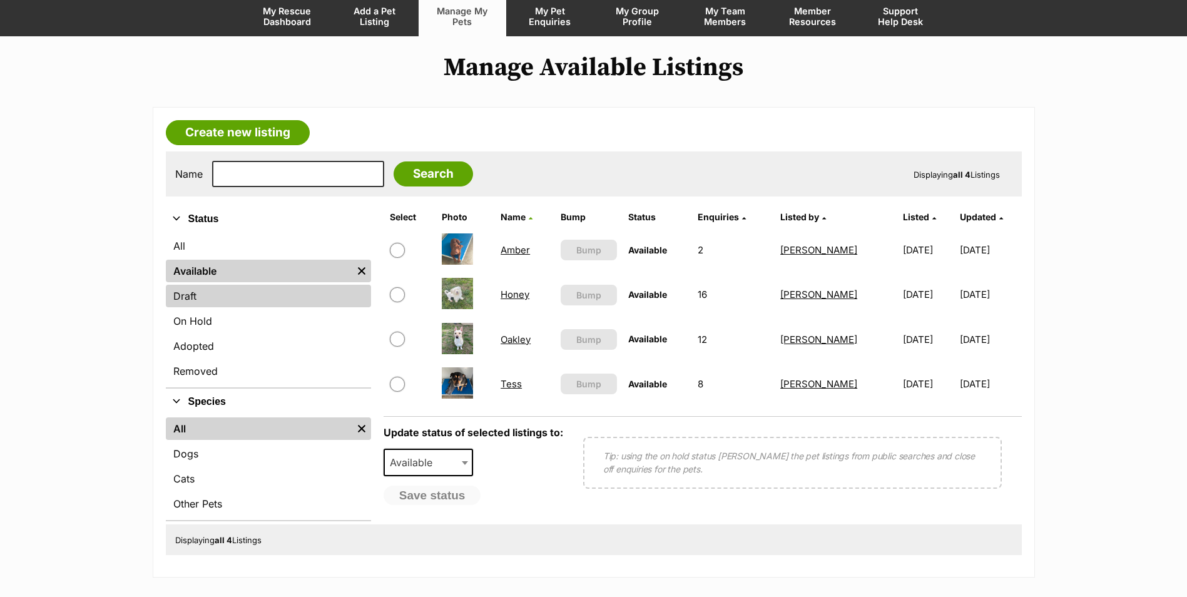
scroll to position [125, 0]
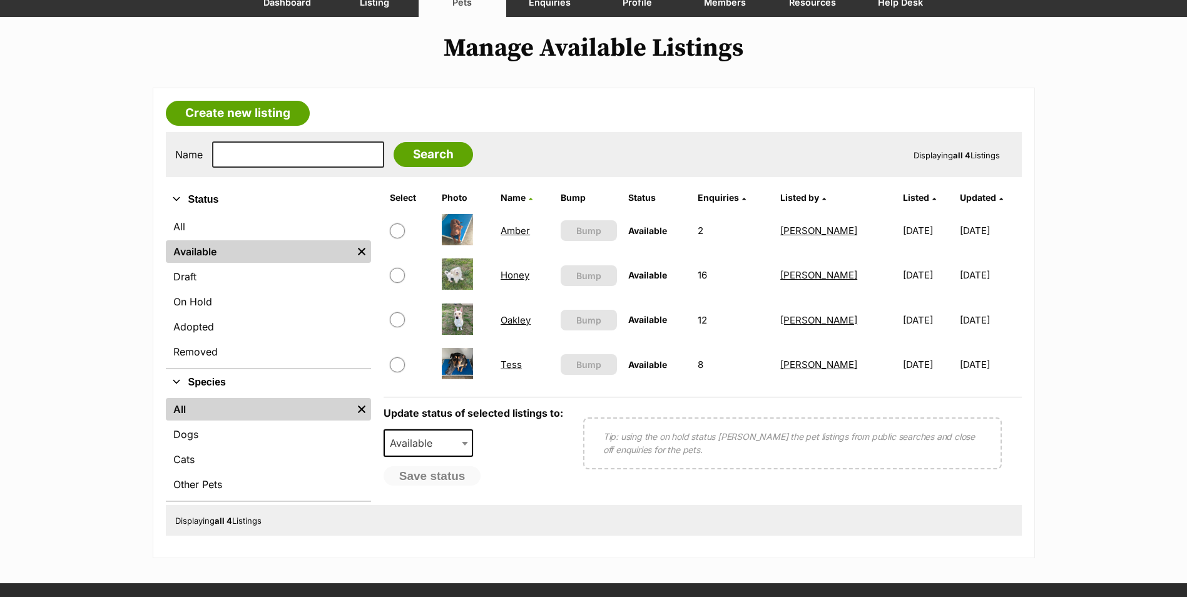
click at [509, 277] on link "Honey" at bounding box center [515, 275] width 29 height 12
